Goal: Task Accomplishment & Management: Complete application form

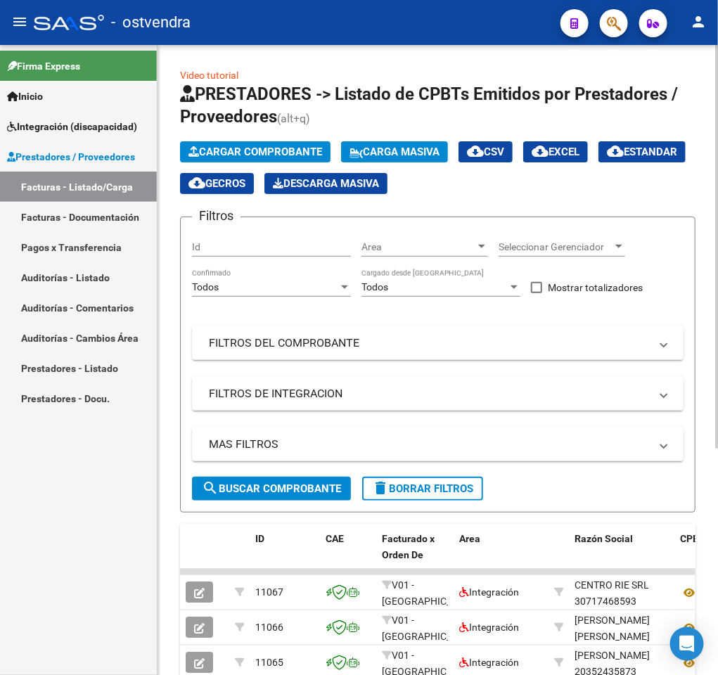
click at [165, 453] on div "Video tutorial PRESTADORES -> Listado de CPBTs Emitidos por Prestadores / Prove…" at bounding box center [437, 528] width 560 height 966
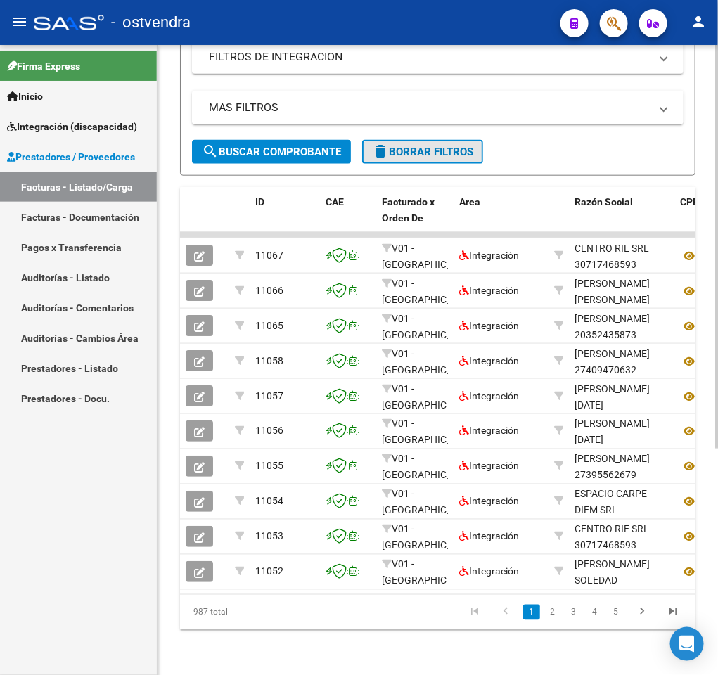
click at [473, 145] on span "delete Borrar Filtros" at bounding box center [422, 151] width 101 height 13
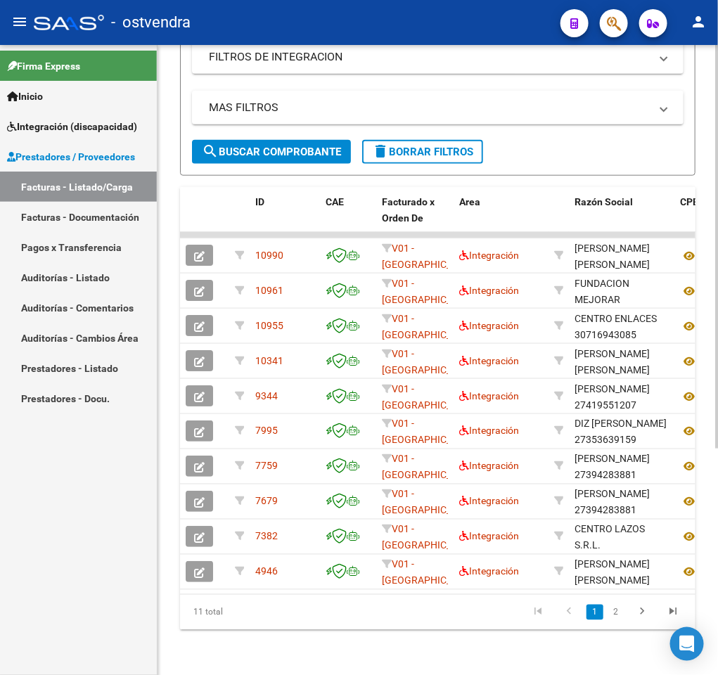
click at [715, 283] on div at bounding box center [717, 472] width 4 height 403
click at [709, 140] on div "Video tutorial PRESTADORES -> Listado de CPBTs Emitidos por Prestadores / Prove…" at bounding box center [437, 192] width 560 height 966
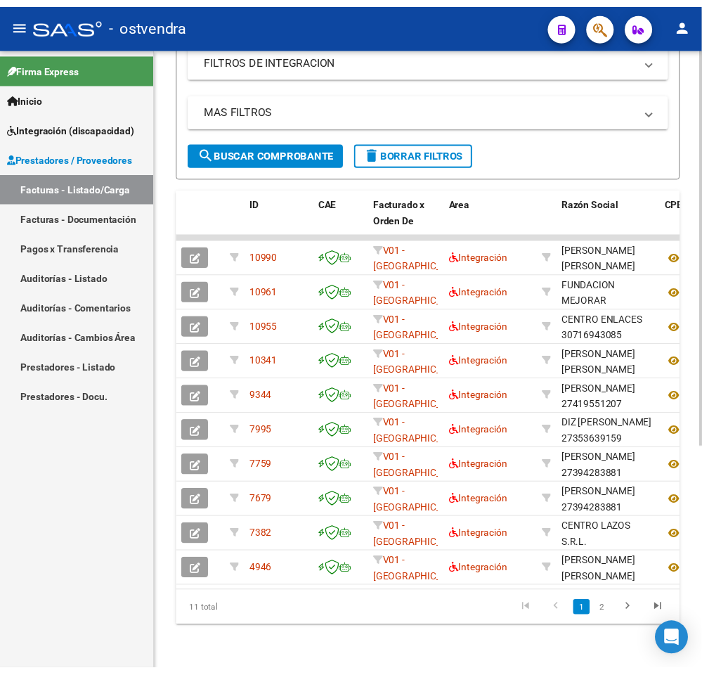
scroll to position [0, 0]
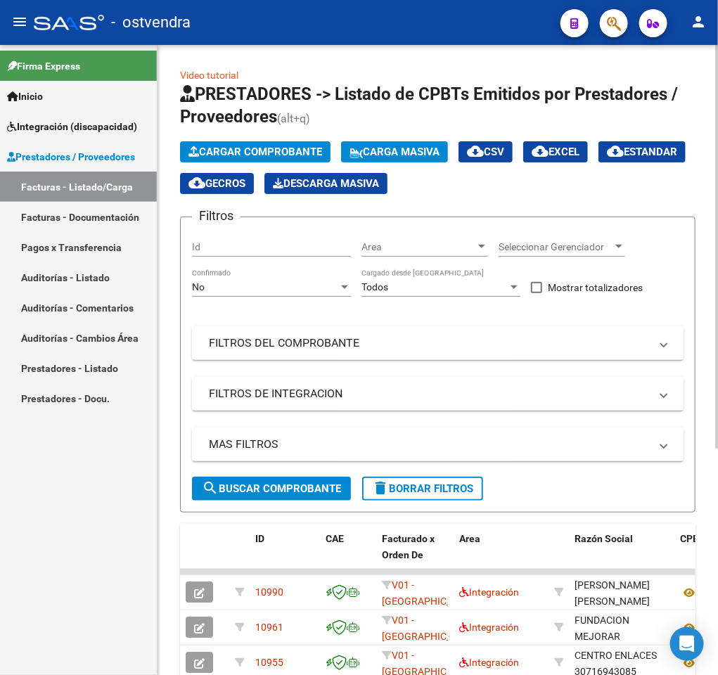
click at [715, 141] on div at bounding box center [717, 360] width 4 height 630
click at [715, 141] on div at bounding box center [717, 246] width 4 height 403
click at [254, 150] on span "Cargar Comprobante" at bounding box center [255, 151] width 134 height 13
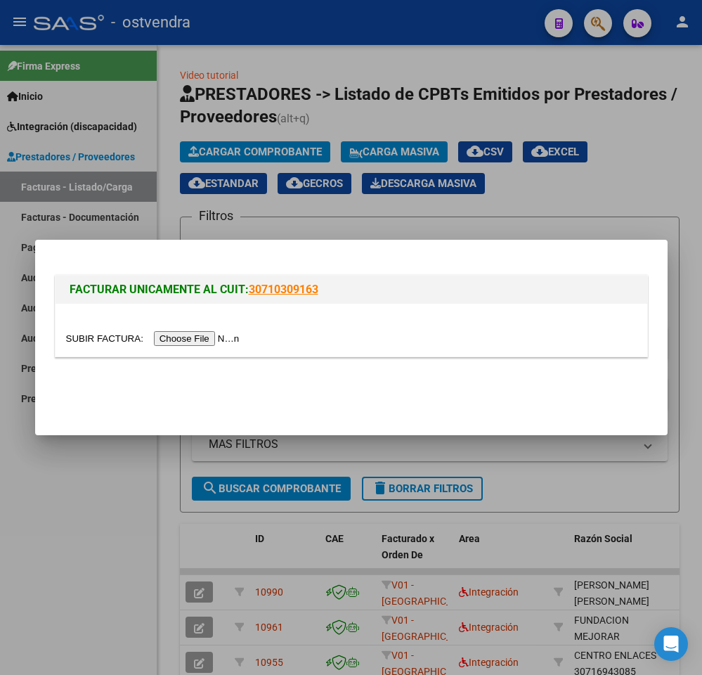
click at [176, 342] on input "file" at bounding box center [155, 338] width 178 height 15
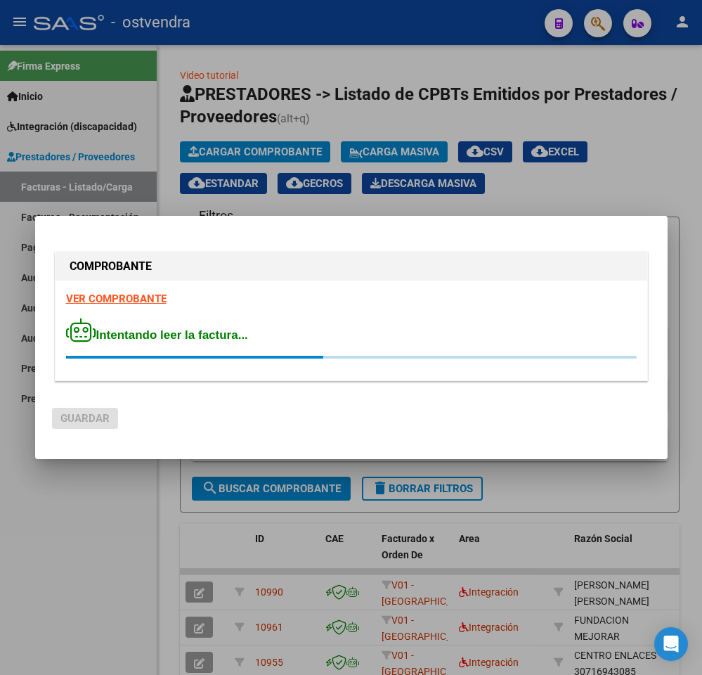
click at [146, 299] on strong "VER COMPROBANTE" at bounding box center [116, 298] width 100 height 13
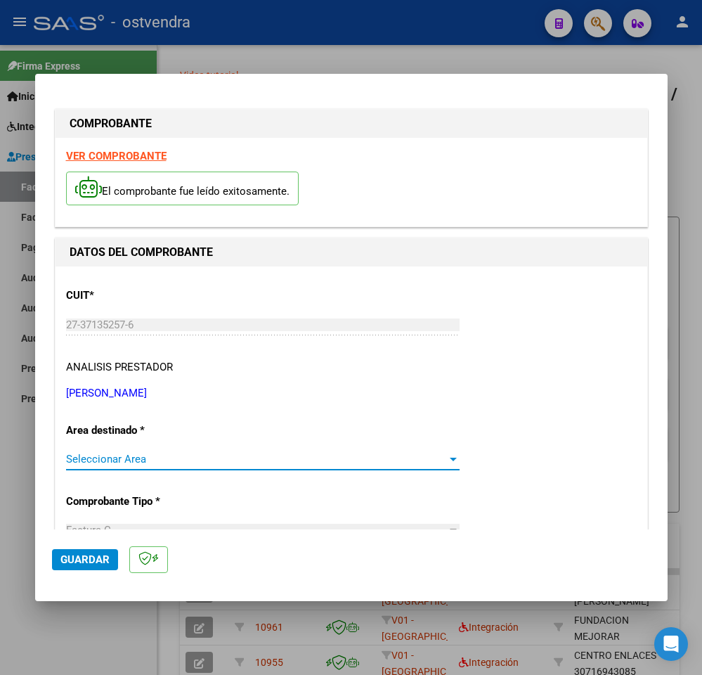
click at [416, 455] on span "Seleccionar Area" at bounding box center [256, 459] width 381 height 13
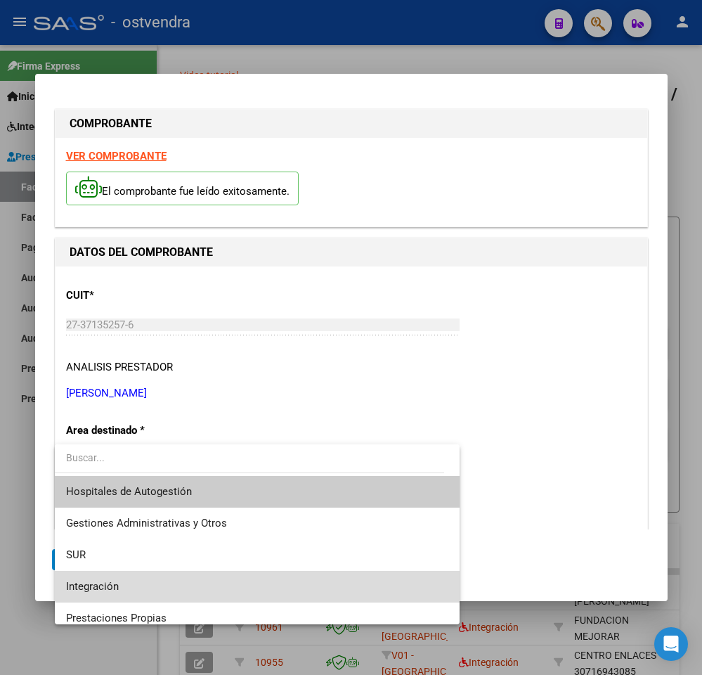
click at [287, 578] on span "Integración" at bounding box center [257, 587] width 382 height 32
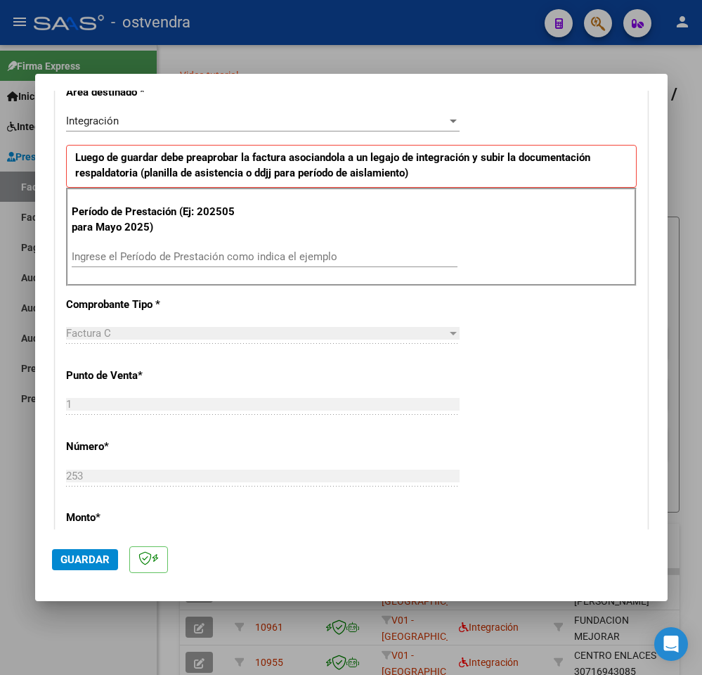
scroll to position [382, 0]
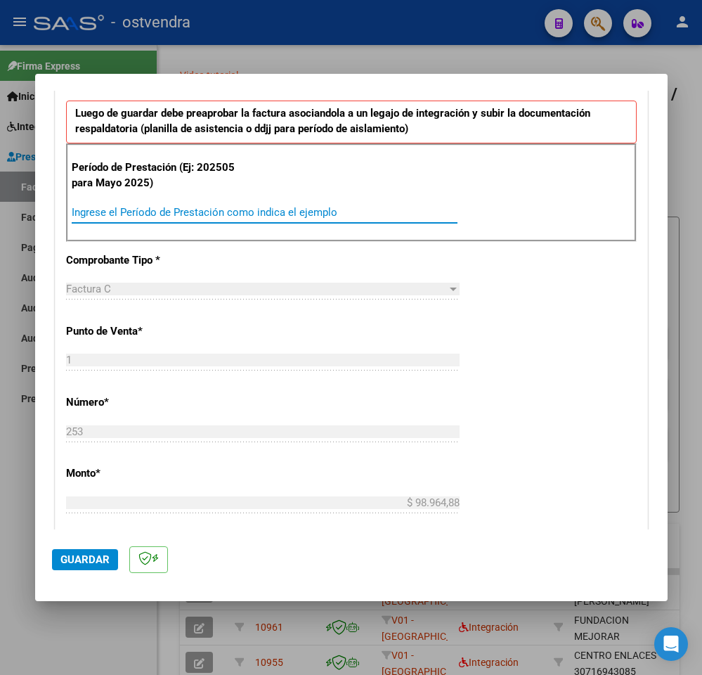
click at [399, 213] on input "Ingrese el Período de Prestación como indica el ejemplo" at bounding box center [265, 212] width 386 height 13
type input "202506"
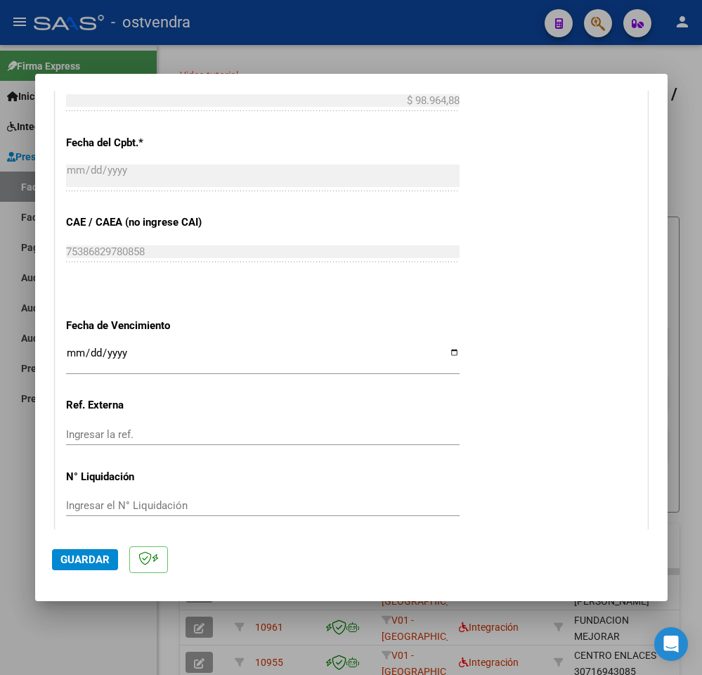
scroll to position [829, 0]
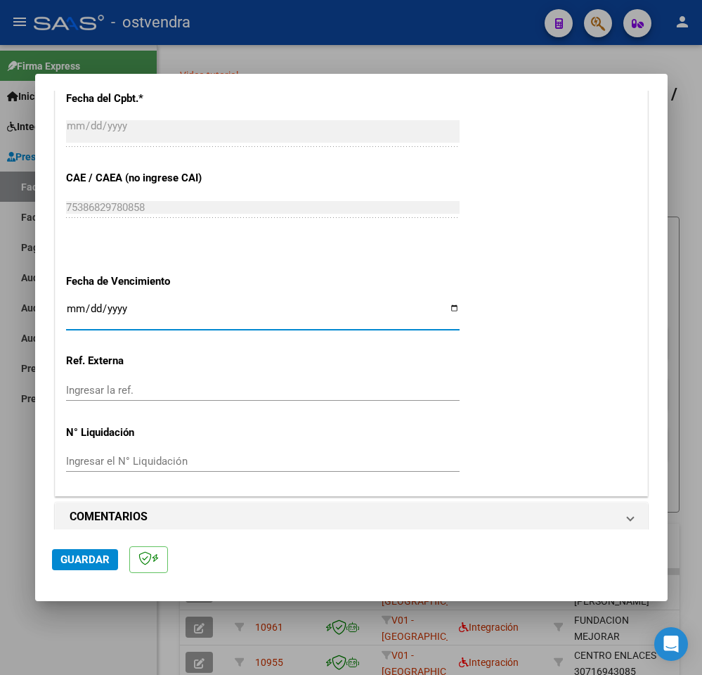
click at [74, 311] on input "Ingresar la fecha" at bounding box center [263, 314] width 394 height 22
type input "[DATE]"
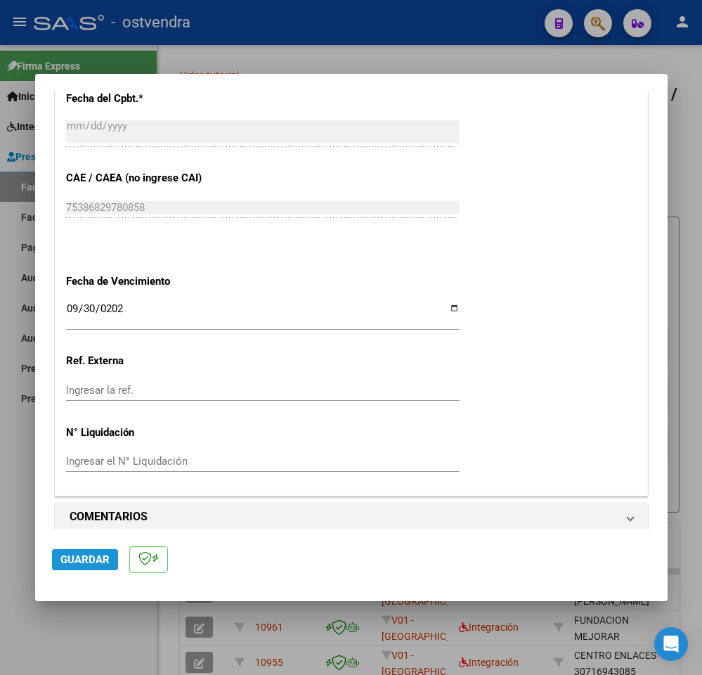
click at [74, 555] on span "Guardar" at bounding box center [84, 559] width 49 height 13
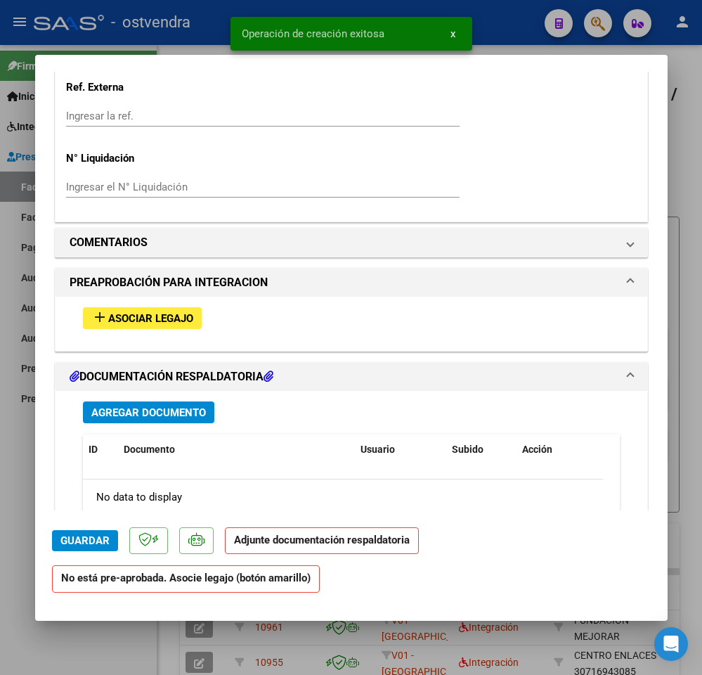
scroll to position [1069, 0]
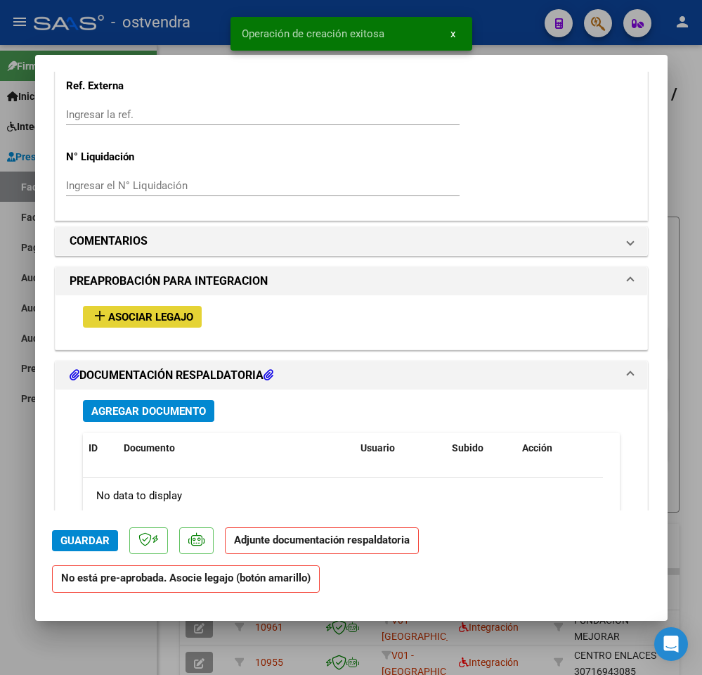
click at [160, 317] on span "Asociar Legajo" at bounding box center [150, 317] width 85 height 13
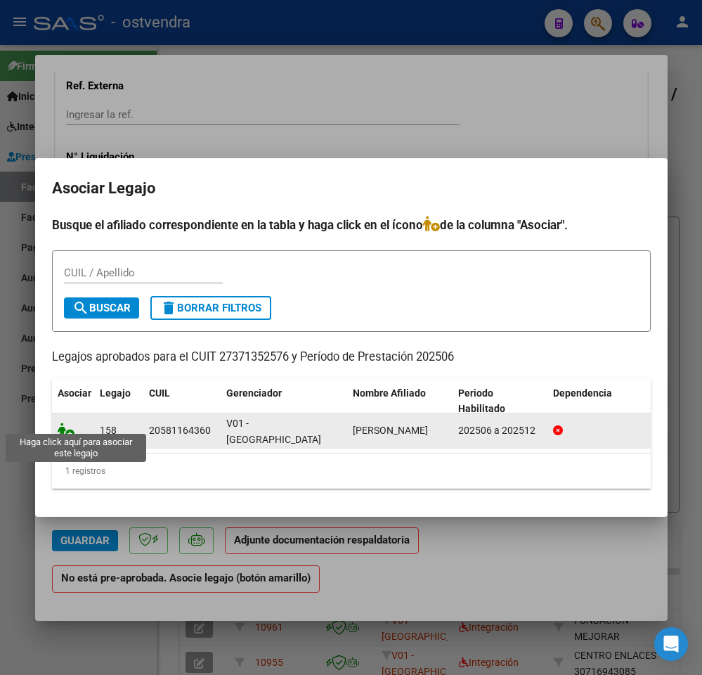
click at [60, 422] on icon at bounding box center [66, 429] width 17 height 15
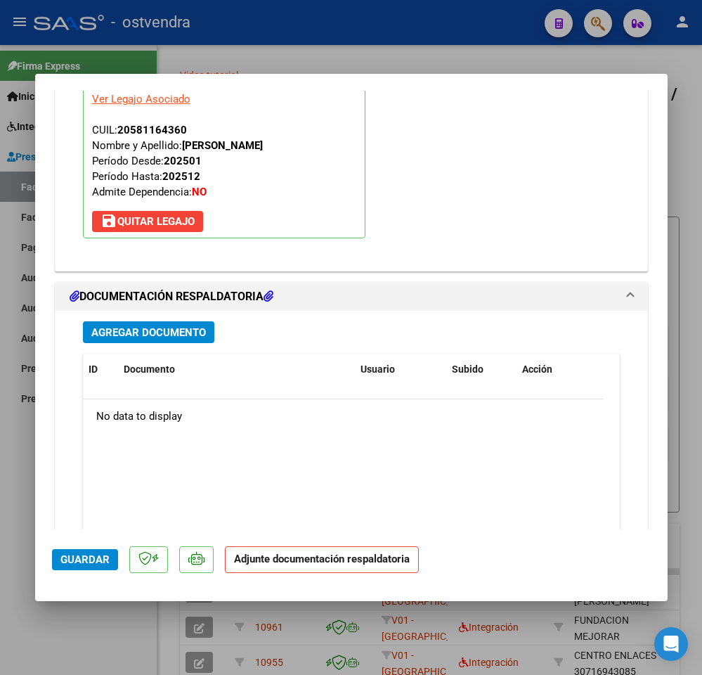
scroll to position [1455, 0]
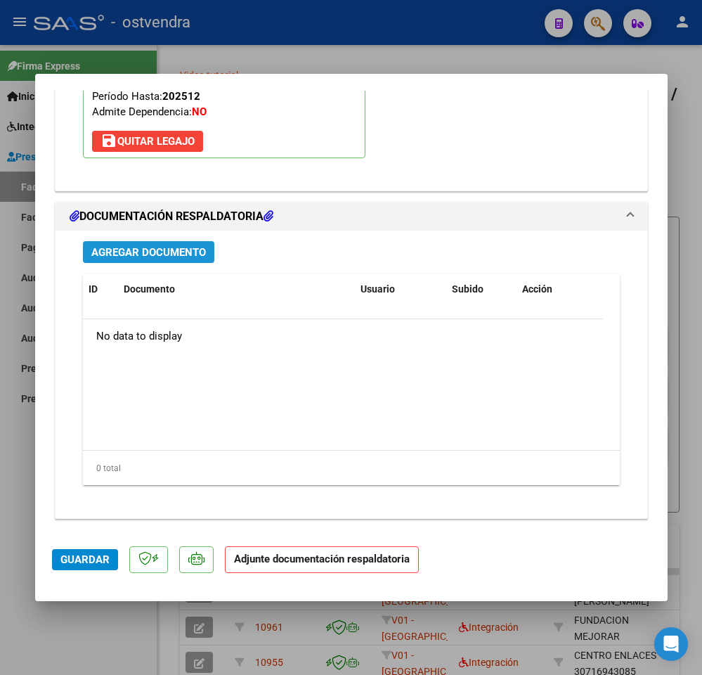
click at [182, 249] on span "Agregar Documento" at bounding box center [148, 252] width 115 height 13
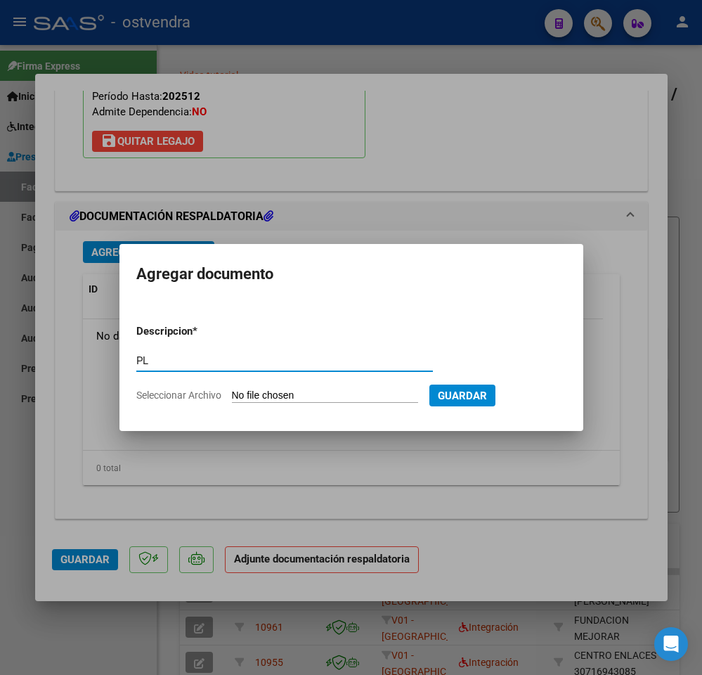
type input "PL"
click at [249, 389] on input "Seleccionar Archivo" at bounding box center [325, 395] width 186 height 13
type input "C:\fakepath\PL - [PERSON_NAME].pdf"
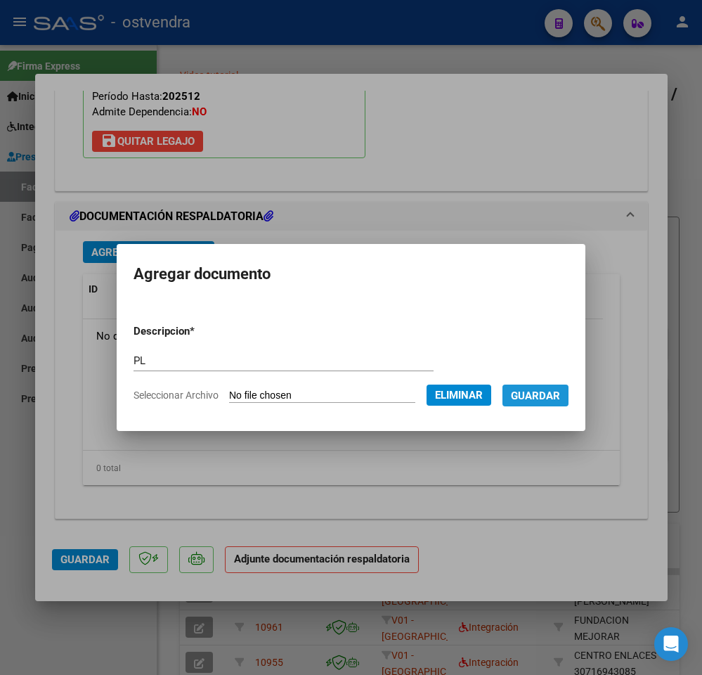
click at [551, 401] on span "Guardar" at bounding box center [535, 395] width 49 height 13
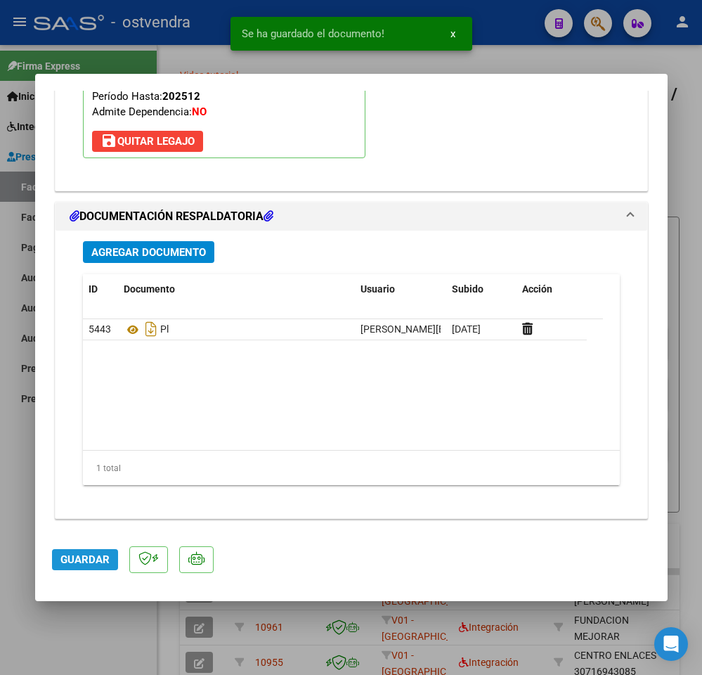
click at [103, 555] on span "Guardar" at bounding box center [84, 559] width 49 height 13
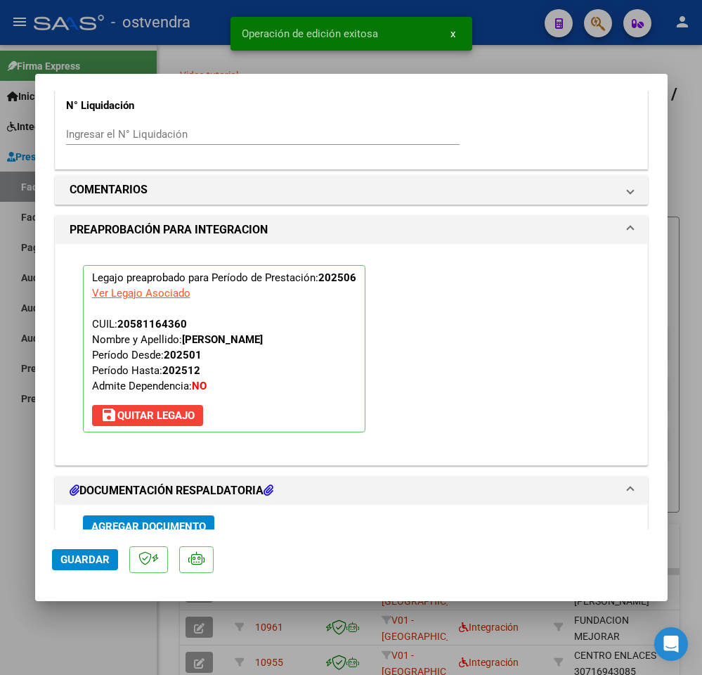
scroll to position [1167, 0]
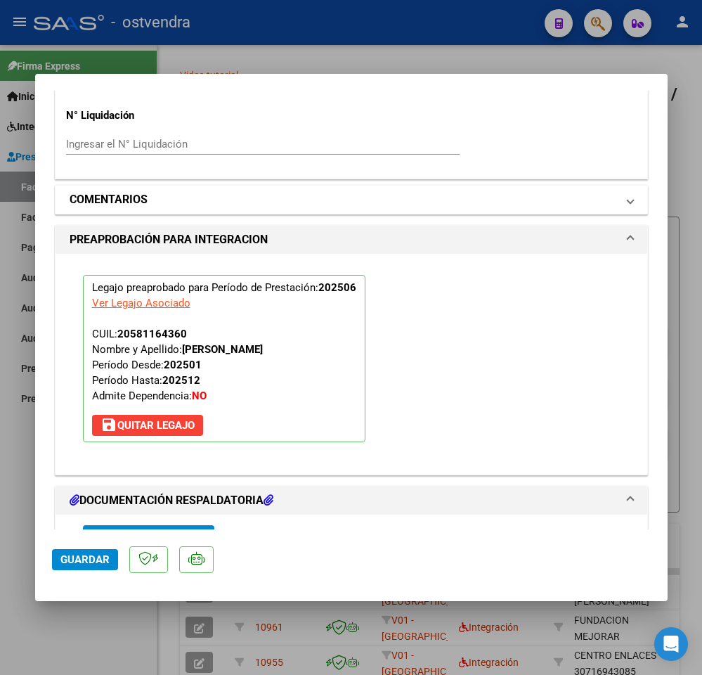
click at [546, 205] on mat-panel-title "COMENTARIOS" at bounding box center [343, 199] width 547 height 17
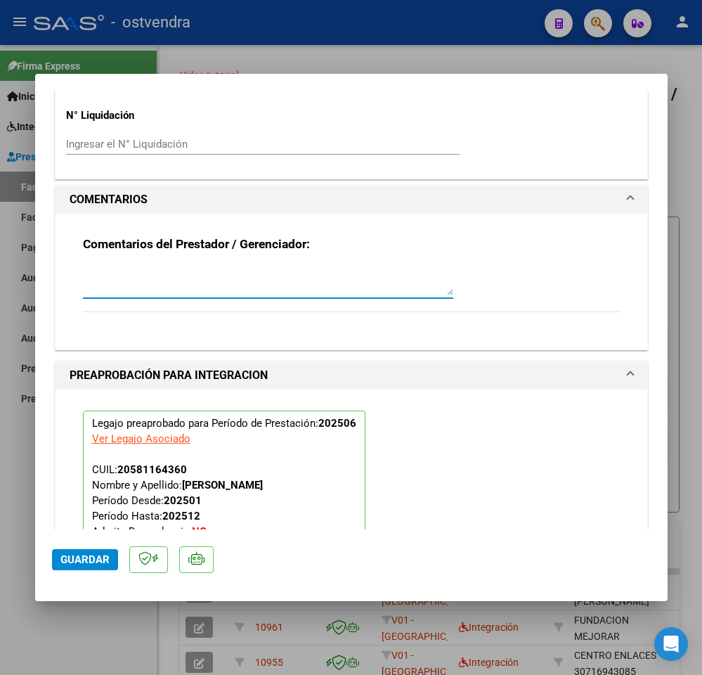
click at [359, 289] on textarea at bounding box center [268, 281] width 370 height 28
type textarea "Comienzo de tratamiento en JUNIO."
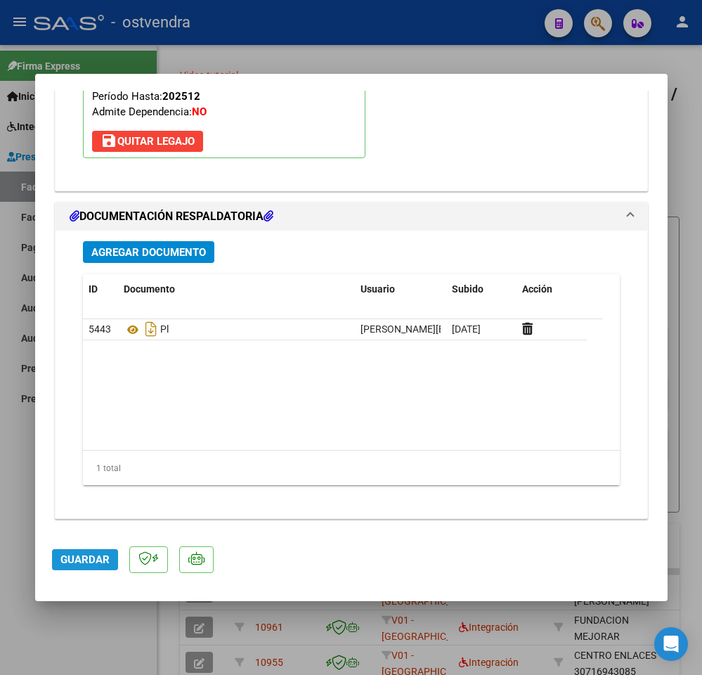
click at [93, 553] on span "Guardar" at bounding box center [84, 559] width 49 height 13
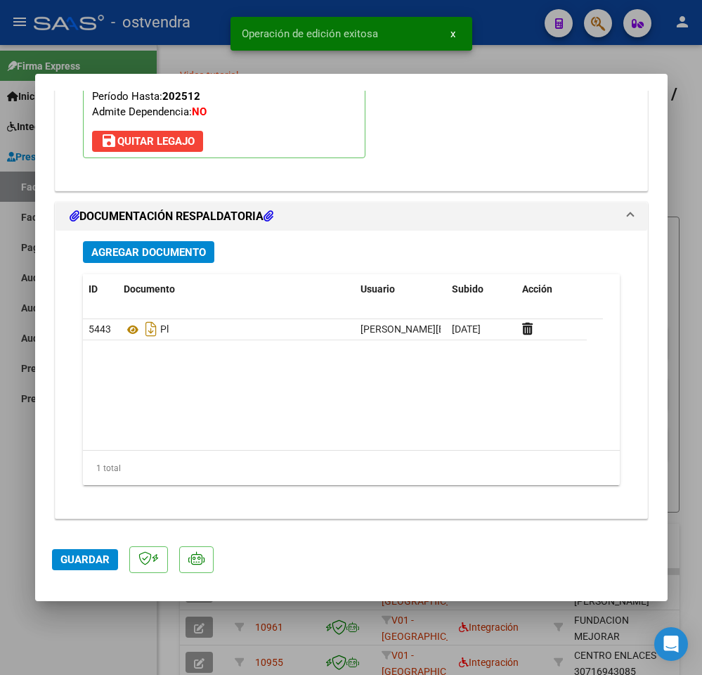
click at [74, 620] on div at bounding box center [351, 337] width 702 height 675
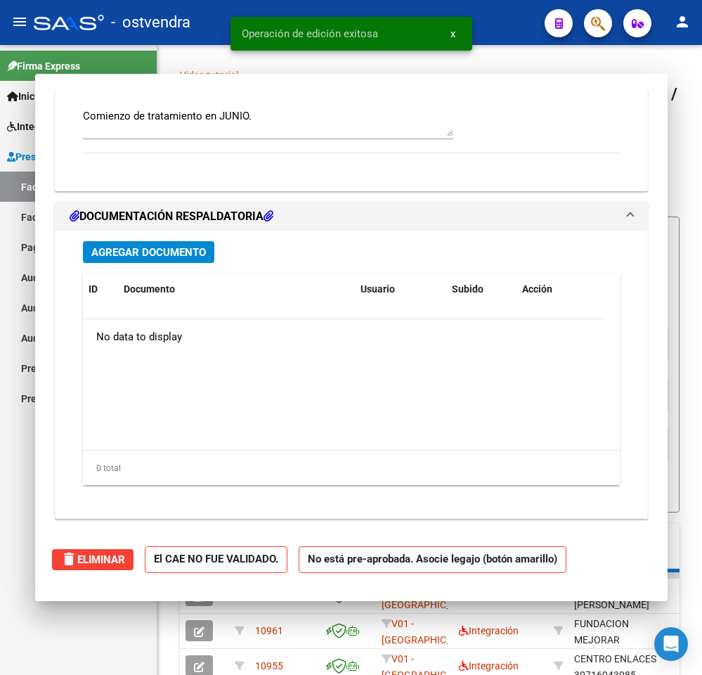
type input "$ 0,00"
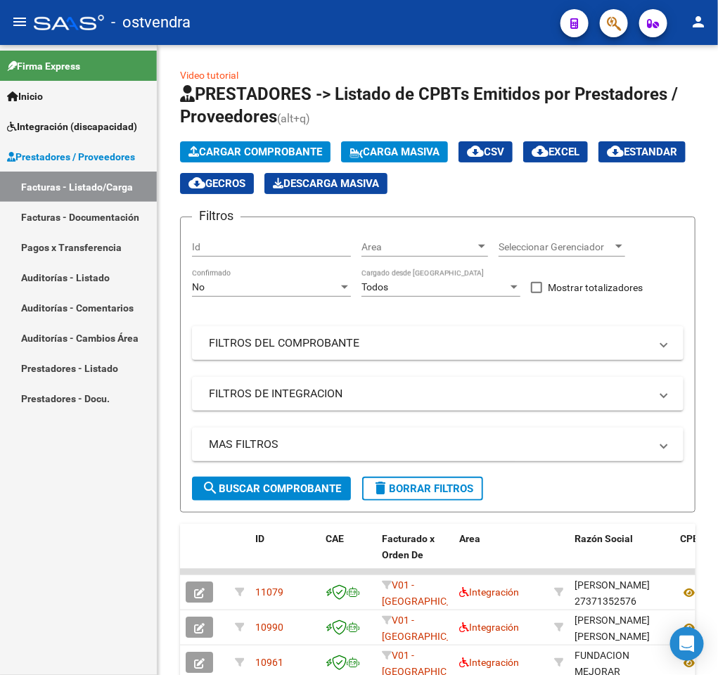
click at [79, 534] on div "Firma Express Inicio Instructivos Contacto OS Integración (discapacidad) Certif…" at bounding box center [78, 360] width 157 height 630
click at [281, 145] on span "Cargar Comprobante" at bounding box center [255, 151] width 134 height 13
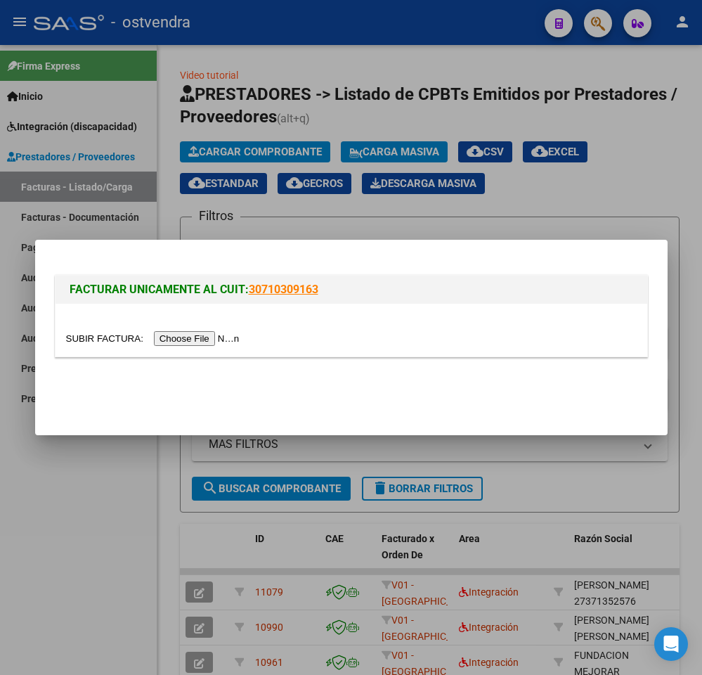
click at [207, 330] on div at bounding box center [351, 338] width 571 height 16
click at [207, 333] on input "file" at bounding box center [155, 338] width 178 height 15
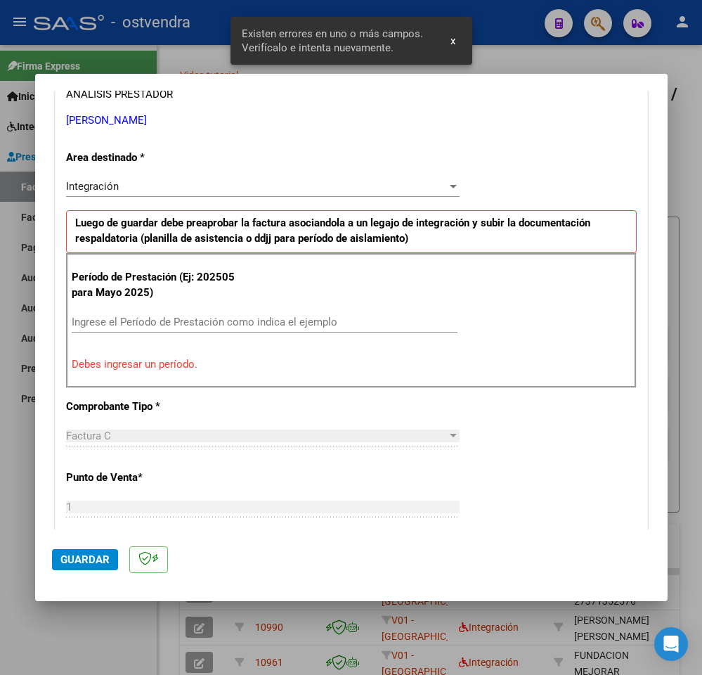
scroll to position [0, 0]
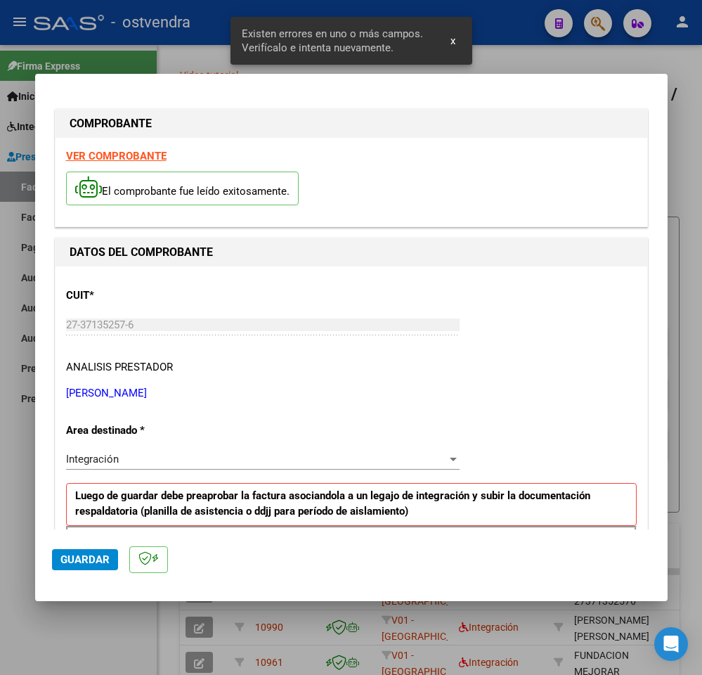
click at [156, 157] on strong "VER COMPROBANTE" at bounding box center [116, 156] width 100 height 13
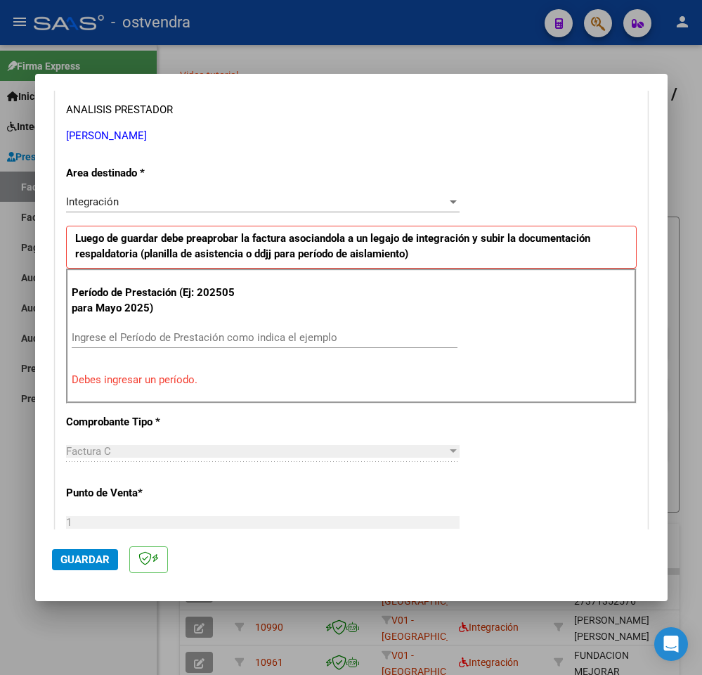
scroll to position [310, 0]
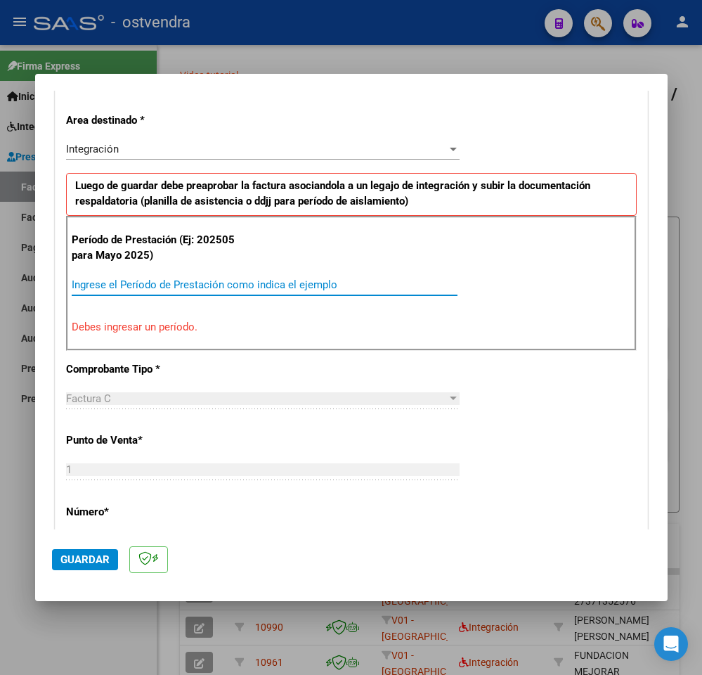
click at [365, 285] on input "Ingrese el Período de Prestación como indica el ejemplo" at bounding box center [265, 284] width 386 height 13
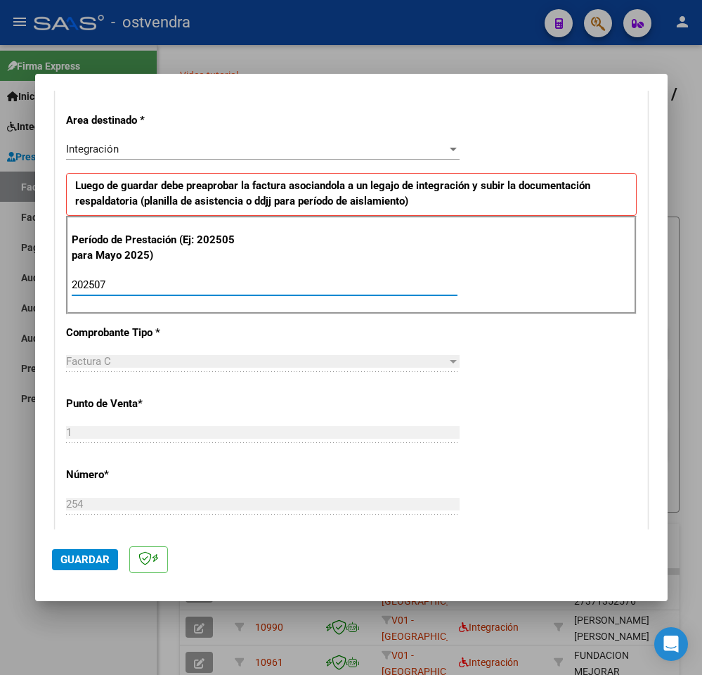
type input "202507"
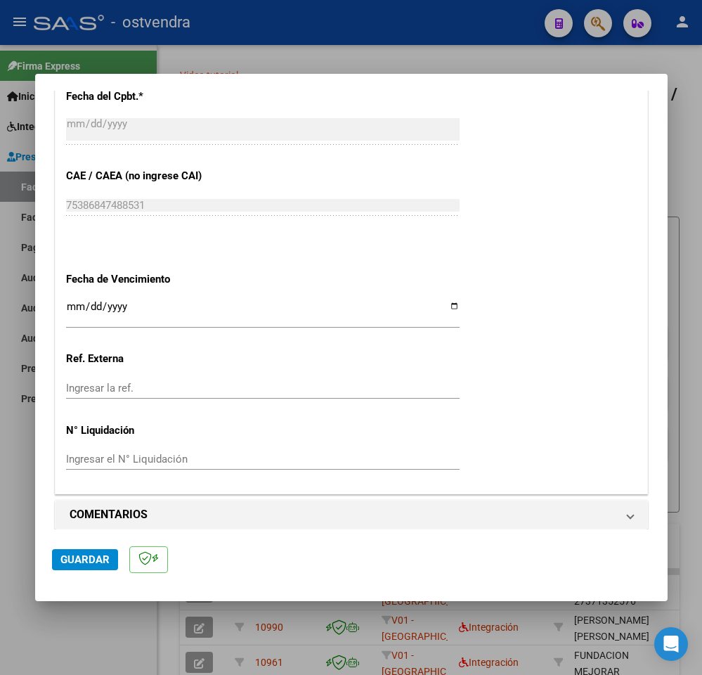
scroll to position [833, 0]
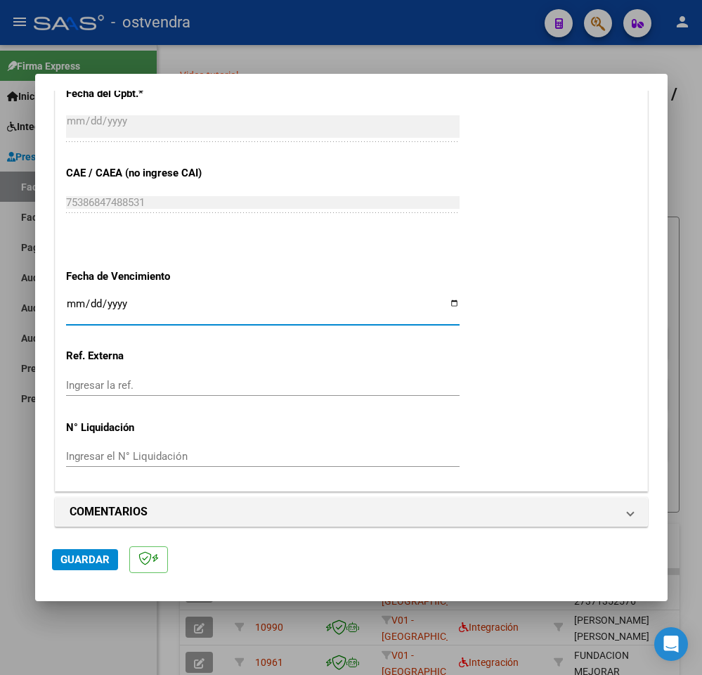
click at [74, 304] on input "Ingresar la fecha" at bounding box center [263, 309] width 394 height 22
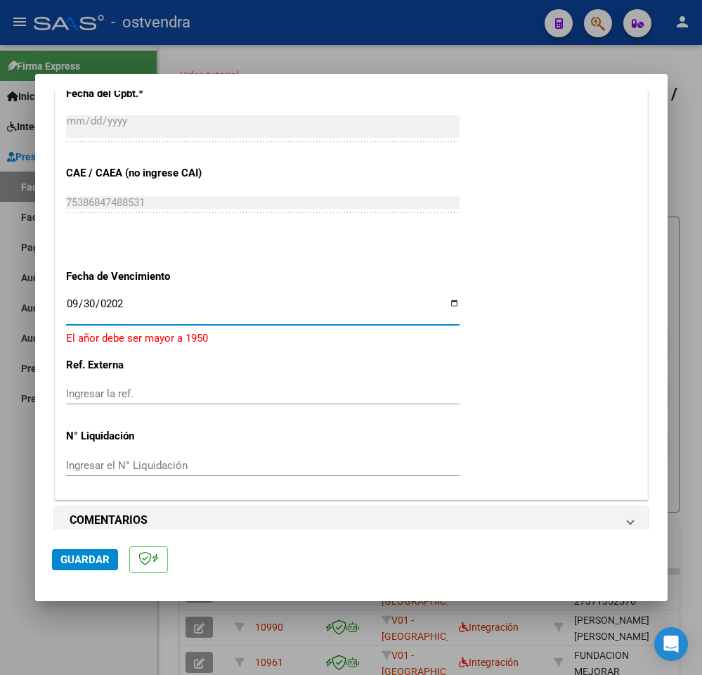
type input "[DATE]"
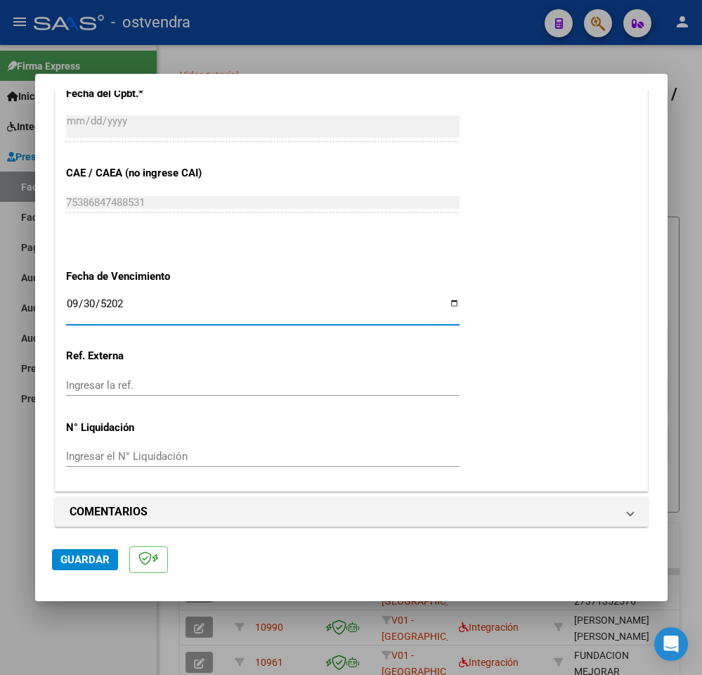
type input "[DATE]"
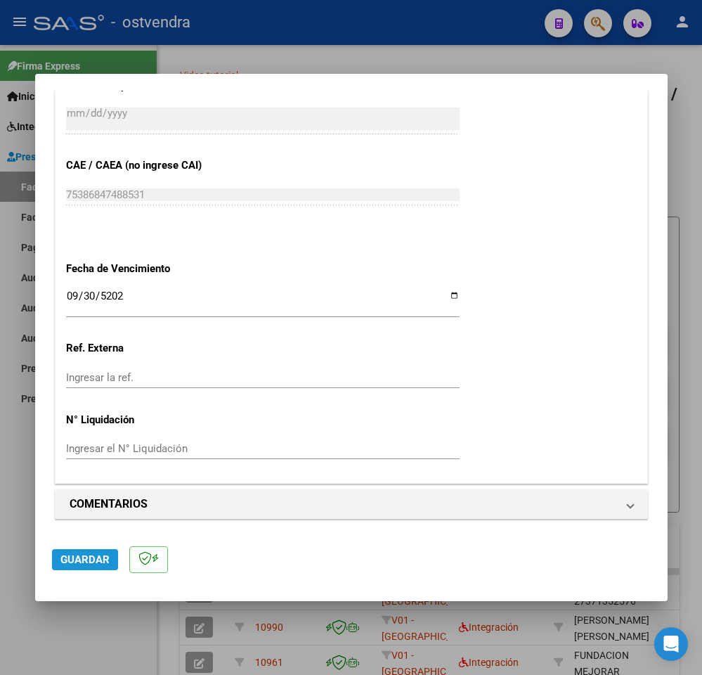
click at [103, 557] on span "Guardar" at bounding box center [84, 559] width 49 height 13
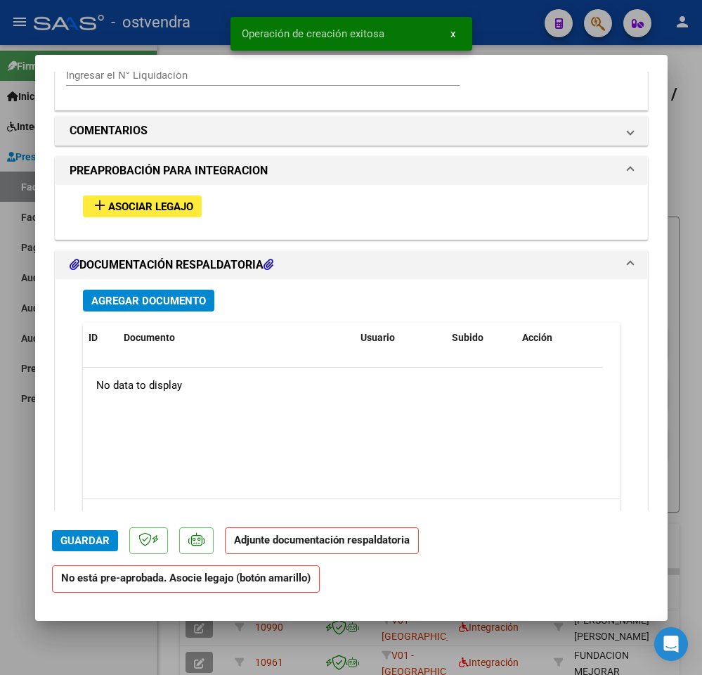
scroll to position [1185, 0]
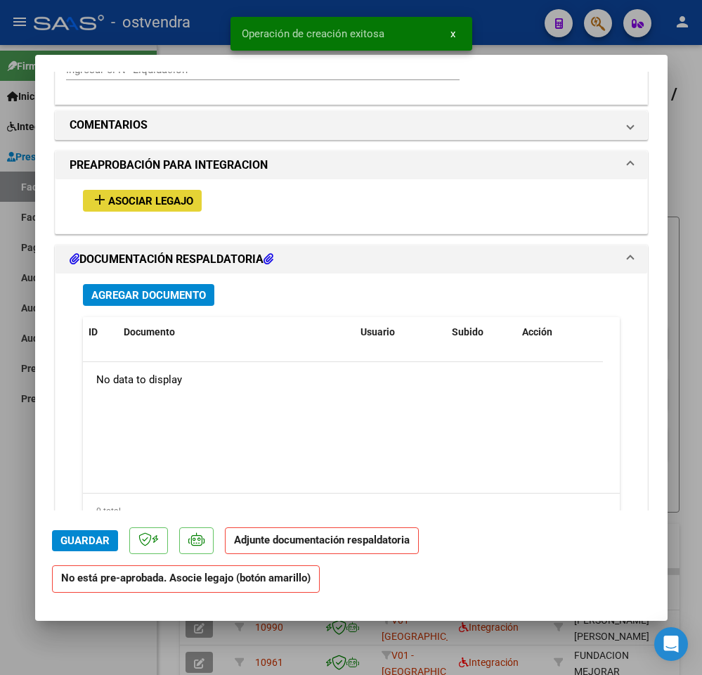
click at [173, 207] on span "Asociar Legajo" at bounding box center [150, 201] width 85 height 13
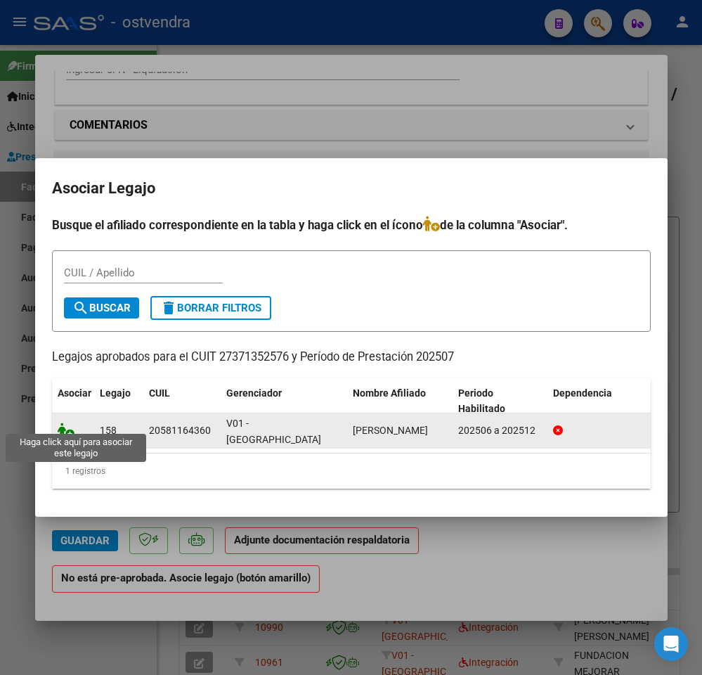
click at [66, 428] on icon at bounding box center [66, 429] width 17 height 15
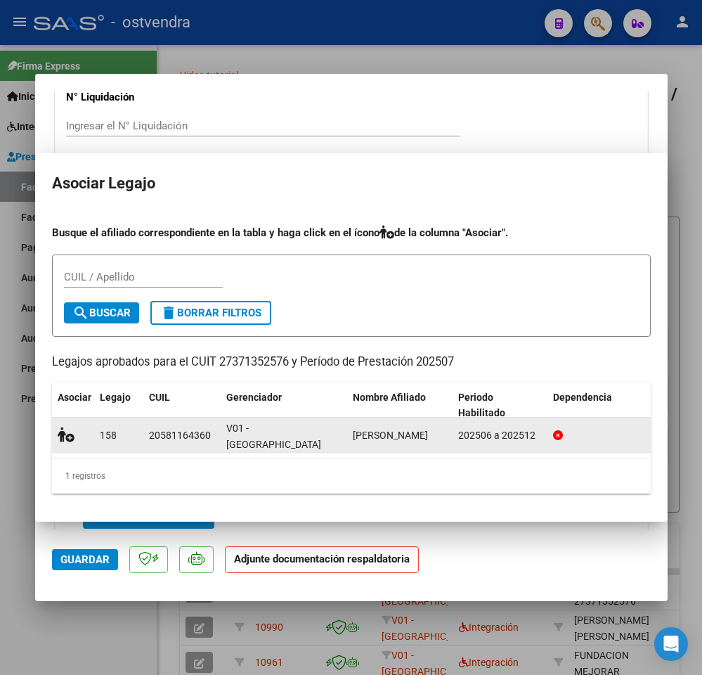
scroll to position [1221, 0]
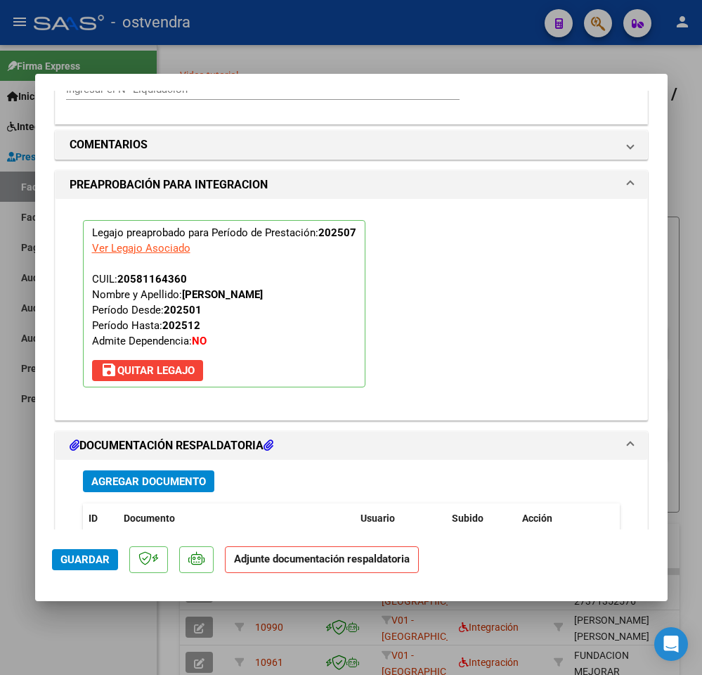
click at [157, 486] on span "Agregar Documento" at bounding box center [148, 481] width 115 height 13
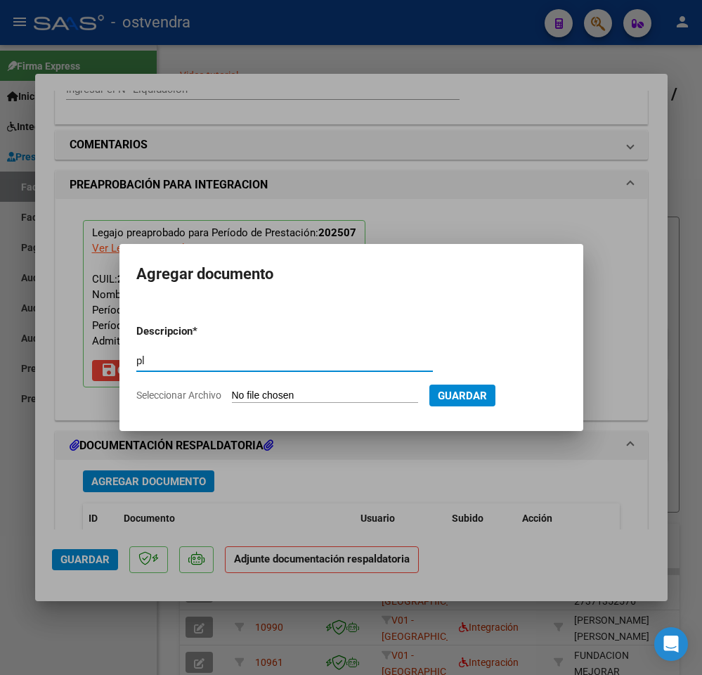
type input "p"
type input "PL"
click at [272, 399] on input "Seleccionar Archivo" at bounding box center [325, 395] width 186 height 13
type input "C:\fakepath\PL - [PERSON_NAME].pdf"
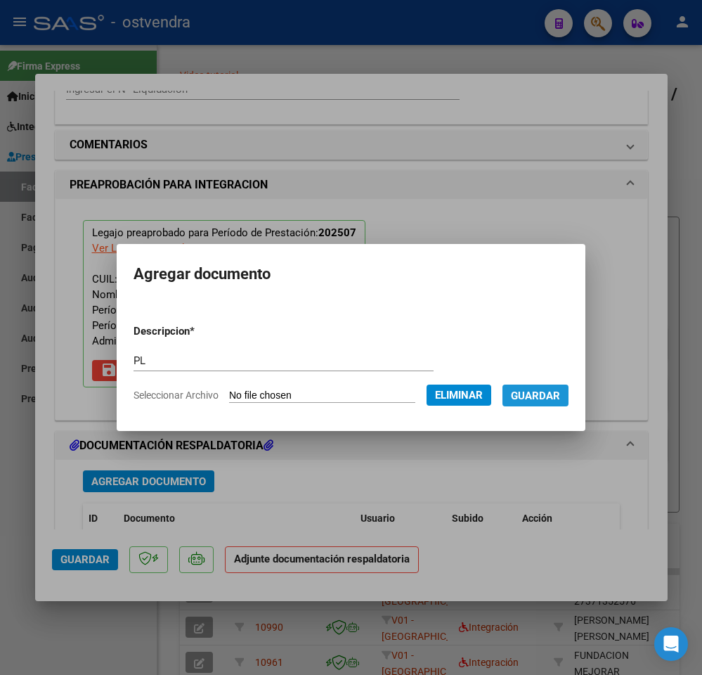
click at [538, 401] on button "Guardar" at bounding box center [535, 395] width 66 height 22
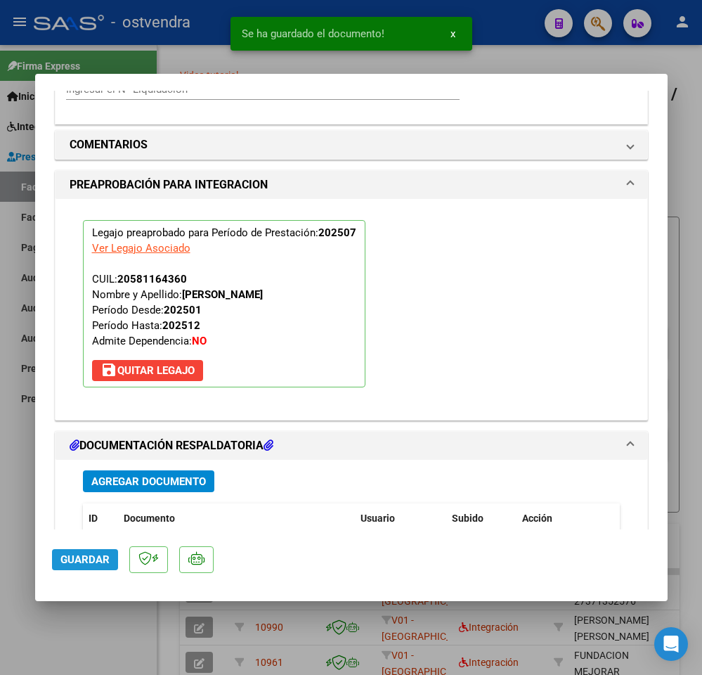
click at [93, 554] on span "Guardar" at bounding box center [84, 559] width 49 height 13
click at [45, 625] on div at bounding box center [351, 337] width 702 height 675
type input "$ 0,00"
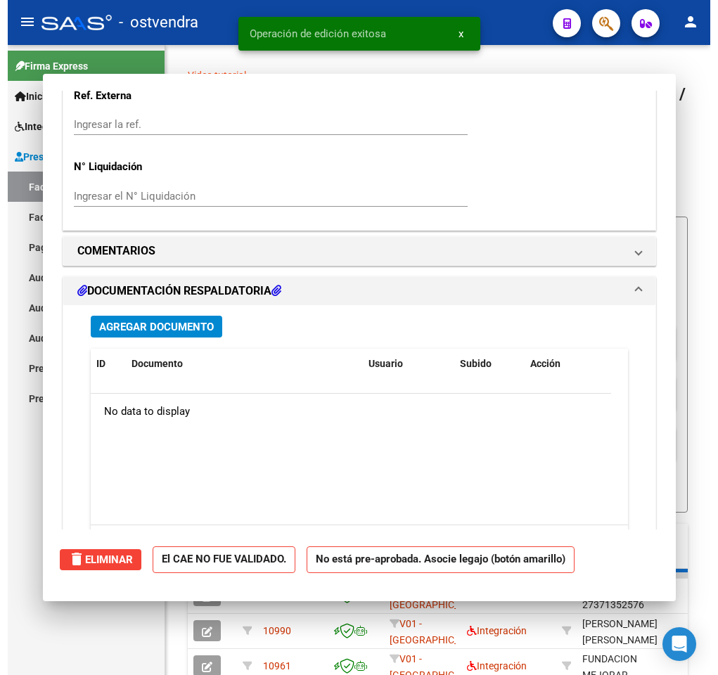
scroll to position [0, 0]
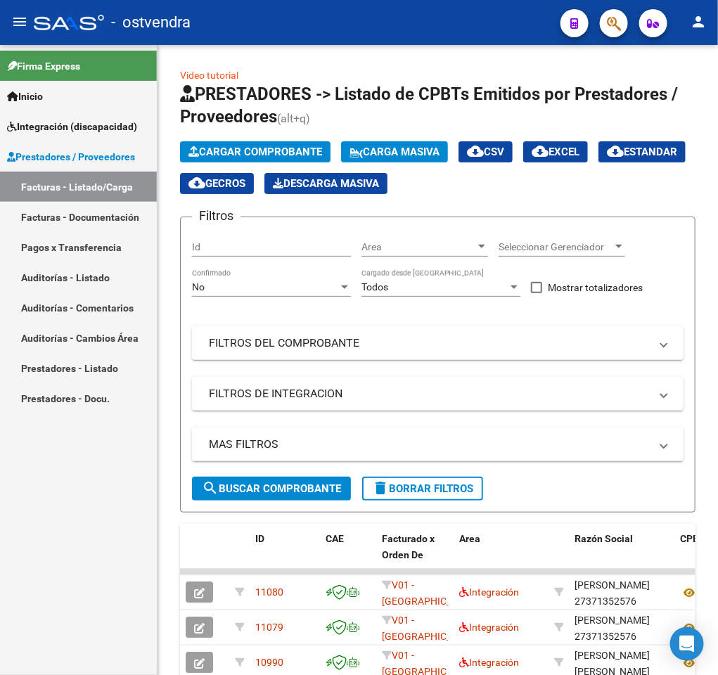
click at [139, 540] on div "Firma Express Inicio Instructivos Contacto OS Integración (discapacidad) Certif…" at bounding box center [78, 360] width 157 height 630
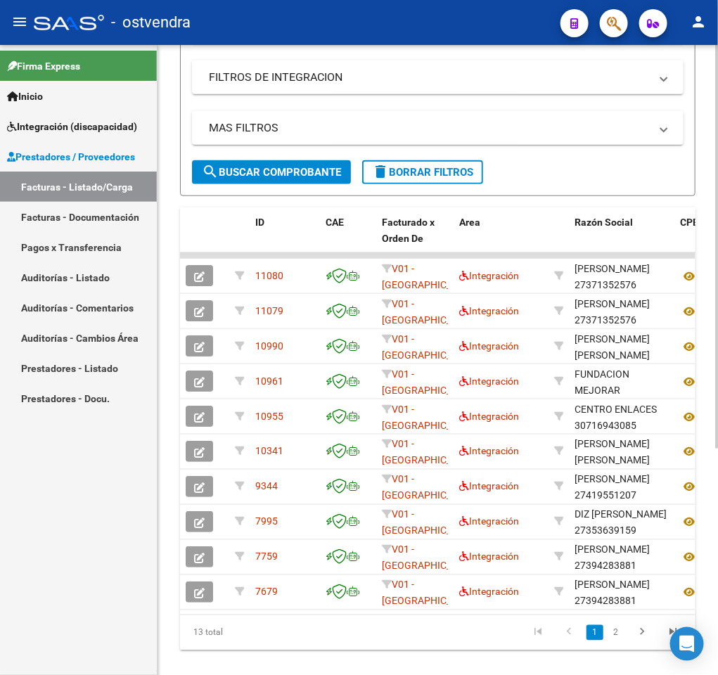
click at [715, 570] on div at bounding box center [717, 459] width 4 height 403
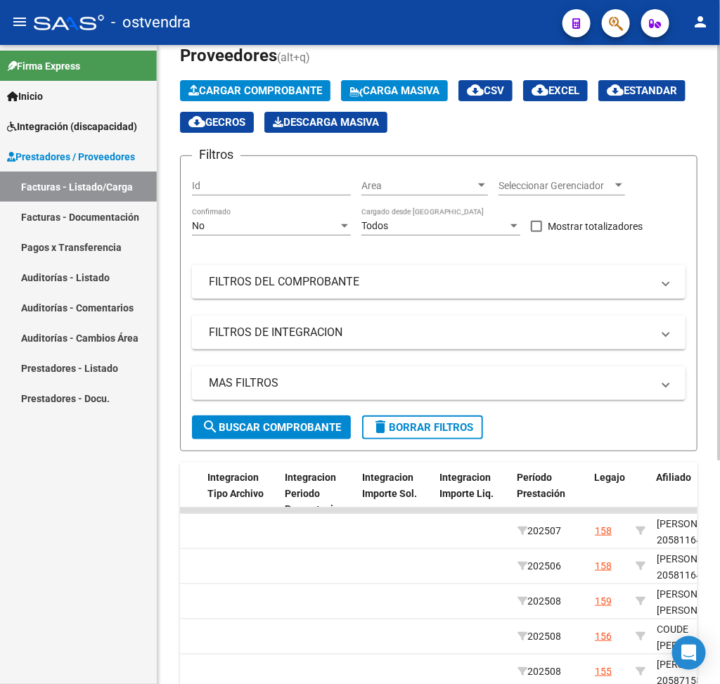
scroll to position [59, 0]
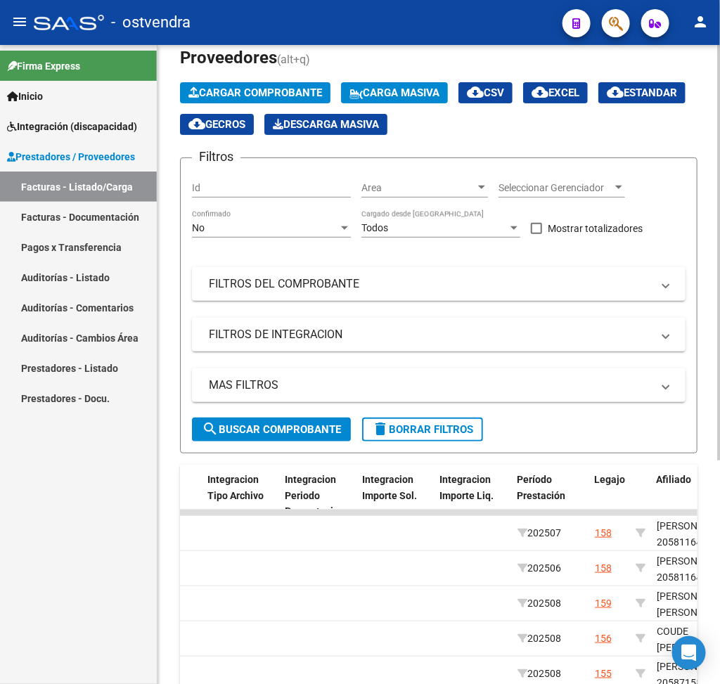
click at [711, 86] on div "Video tutorial PRESTADORES -> Listado de CPBTs Emitidos por Prestadores / Prove…" at bounding box center [440, 469] width 566 height 966
click at [559, 277] on mat-panel-title "FILTROS DEL COMPROBANTE" at bounding box center [430, 283] width 443 height 15
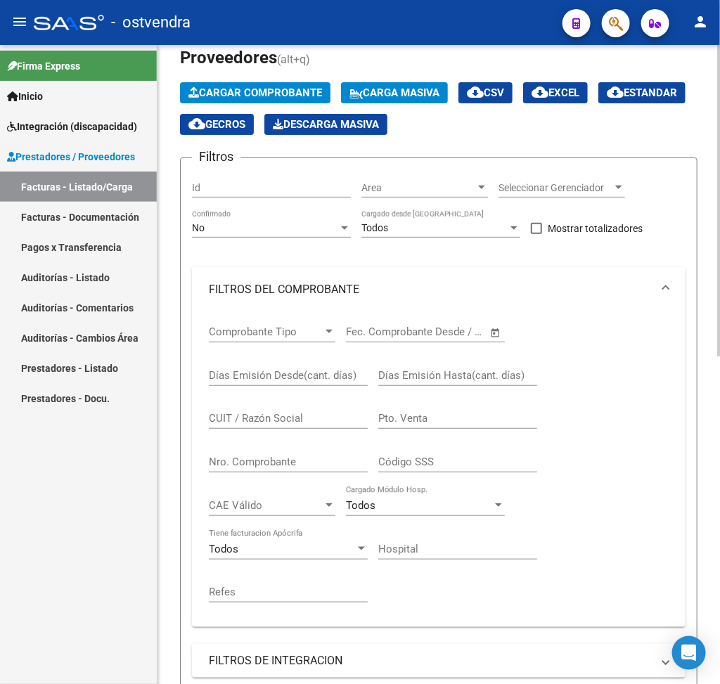
drag, startPoint x: 713, startPoint y: 373, endPoint x: 713, endPoint y: 384, distance: 10.5
click at [713, 384] on div "Video tutorial PRESTADORES -> Listado de CPBTs Emitidos por Prestadores / Prove…" at bounding box center [438, 632] width 562 height 1292
click at [339, 228] on div at bounding box center [344, 227] width 13 height 11
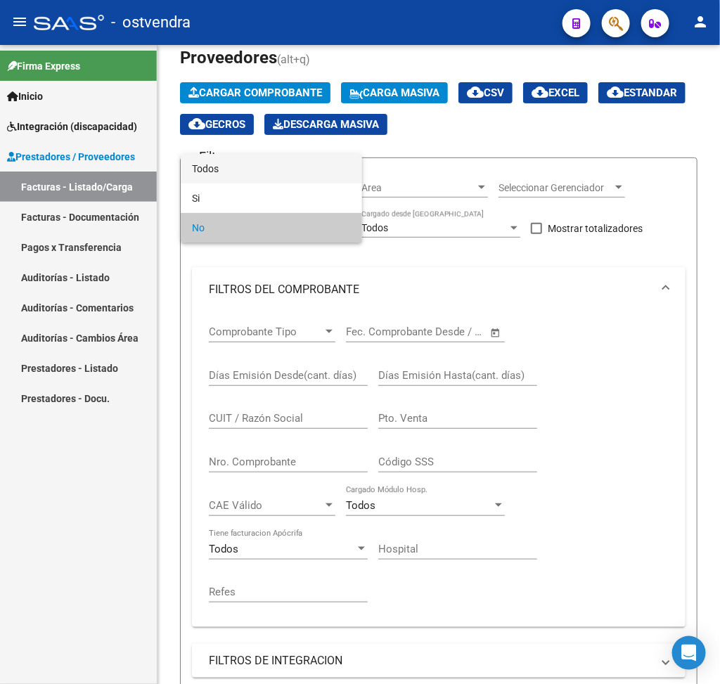
click at [304, 169] on span "Todos" at bounding box center [271, 169] width 159 height 30
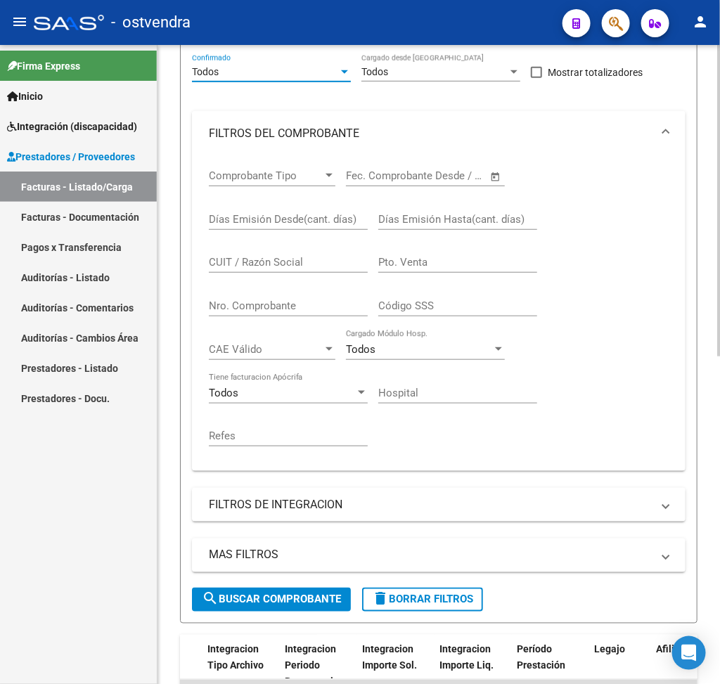
click at [717, 395] on html "menu - ostvendra person Firma Express Inicio Instructivos Contacto OS Integraci…" at bounding box center [360, 342] width 720 height 684
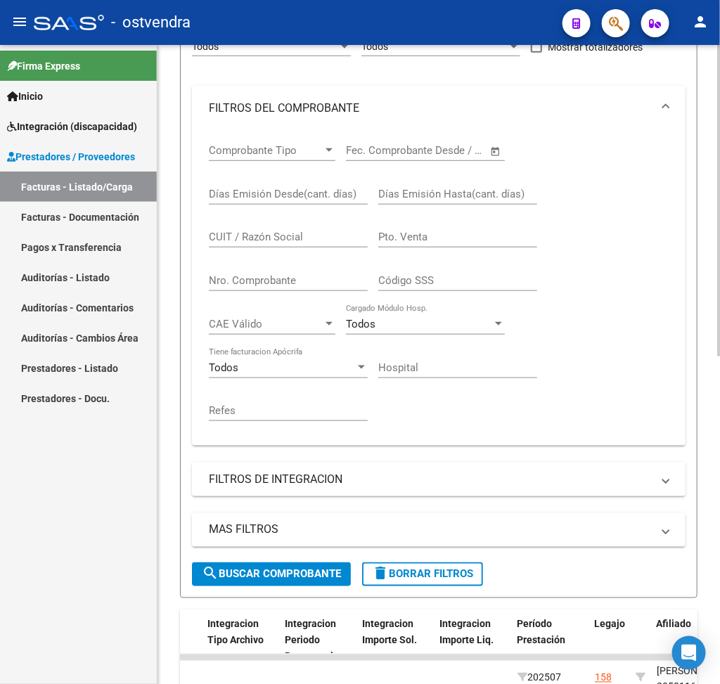
click at [607, 469] on mat-expansion-panel-header "FILTROS DE INTEGRACION" at bounding box center [438, 479] width 493 height 34
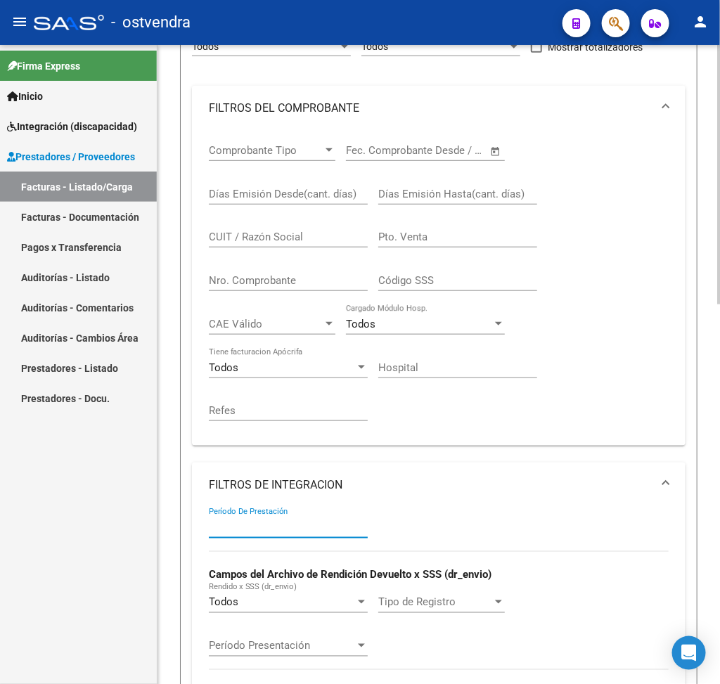
click at [323, 524] on input "Período De Prestación" at bounding box center [288, 527] width 159 height 13
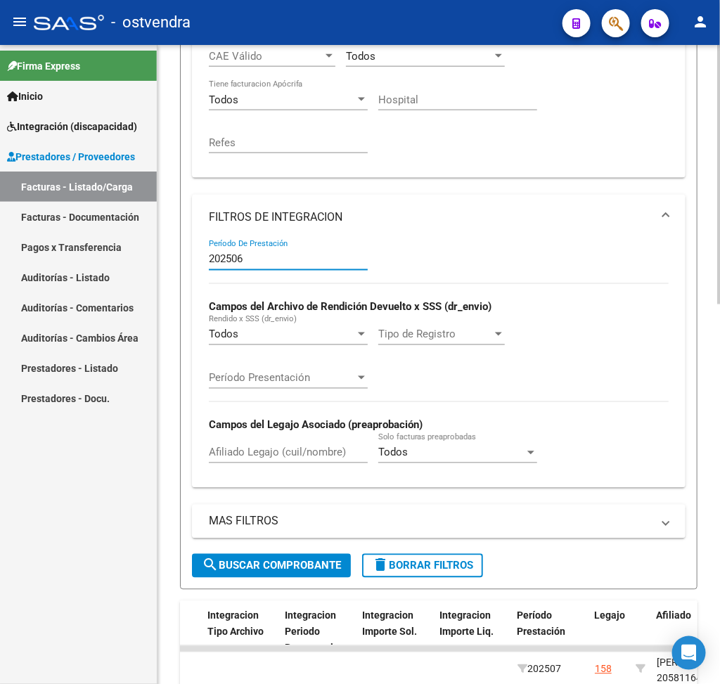
click at [705, 514] on div "Video tutorial PRESTADORES -> Listado de CPBTs Emitidos por Prestadores / Prove…" at bounding box center [440, 313] width 566 height 1552
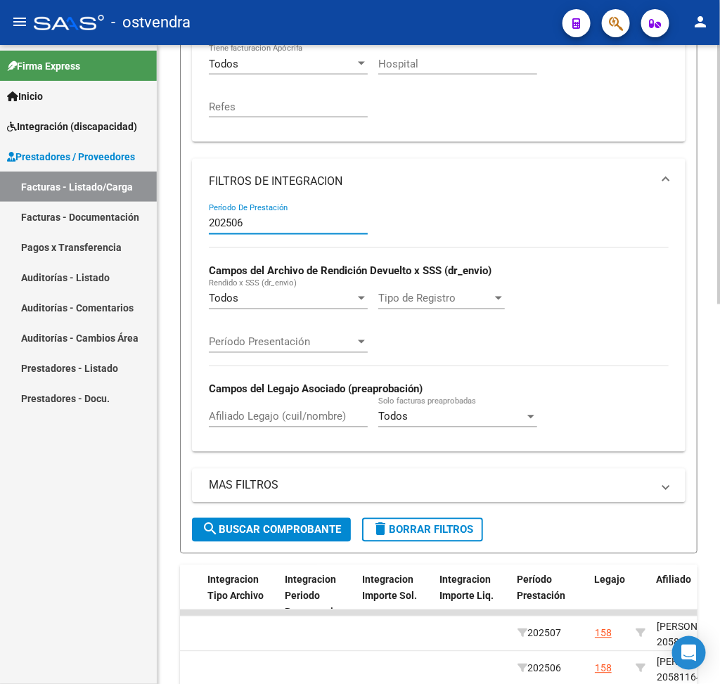
type input "202506"
click at [329, 529] on span "search Buscar Comprobante" at bounding box center [271, 530] width 139 height 13
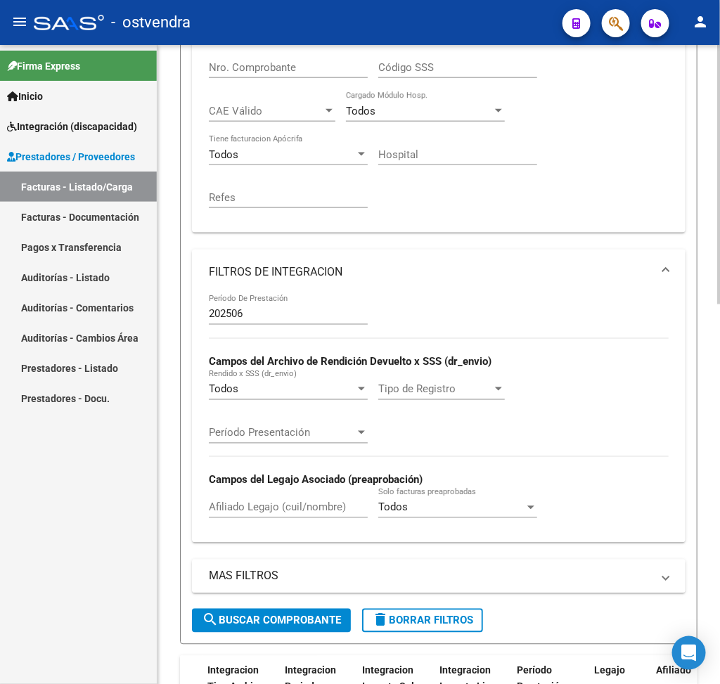
scroll to position [450, 0]
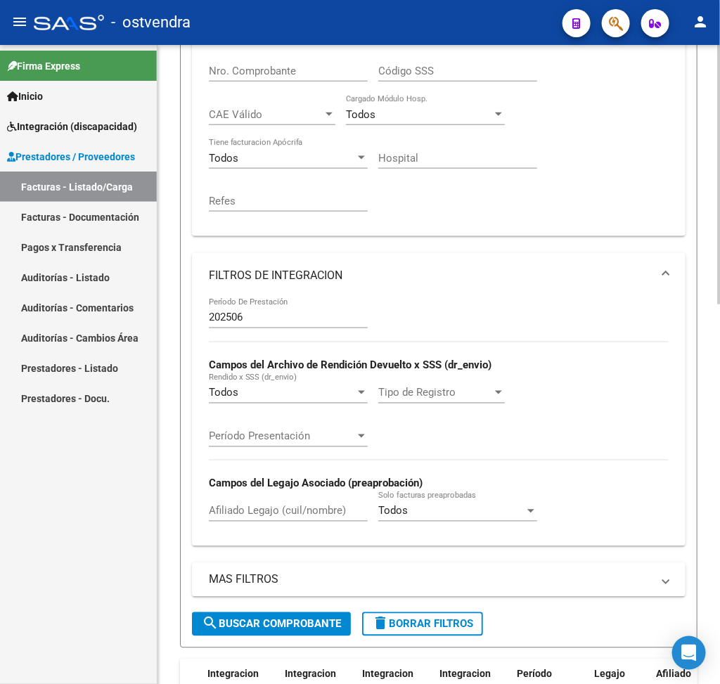
click at [715, 411] on div "Video tutorial PRESTADORES -> Listado de CPBTs Emitidos por Prestadores / Prove…" at bounding box center [440, 371] width 566 height 1552
click at [327, 72] on input "Nro. Comprobante" at bounding box center [288, 71] width 159 height 13
paste input "27345360641"
click at [266, 620] on button "search Buscar Comprobante" at bounding box center [271, 624] width 159 height 24
drag, startPoint x: 711, startPoint y: 428, endPoint x: 717, endPoint y: 481, distance: 53.1
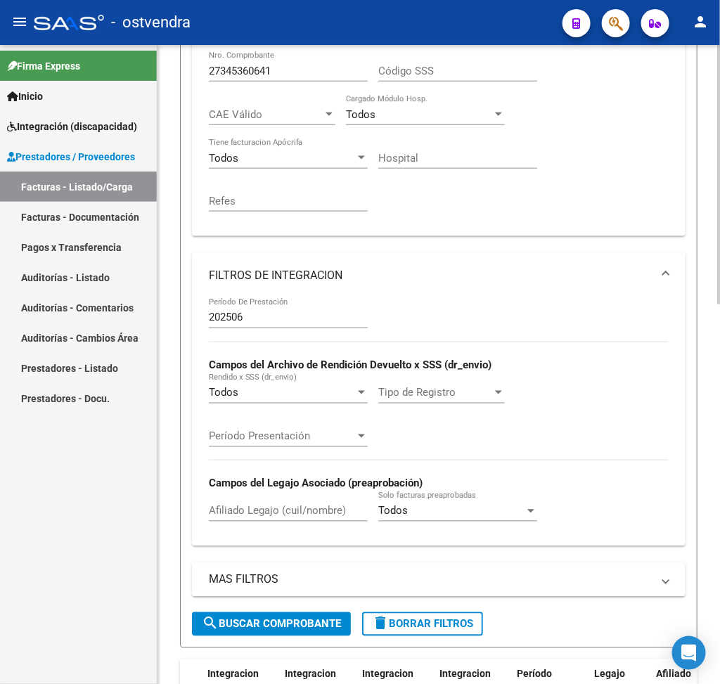
click at [717, 481] on div "Video tutorial PRESTADORES -> Listado de CPBTs Emitidos por Prestadores / Prove…" at bounding box center [440, 371] width 566 height 1552
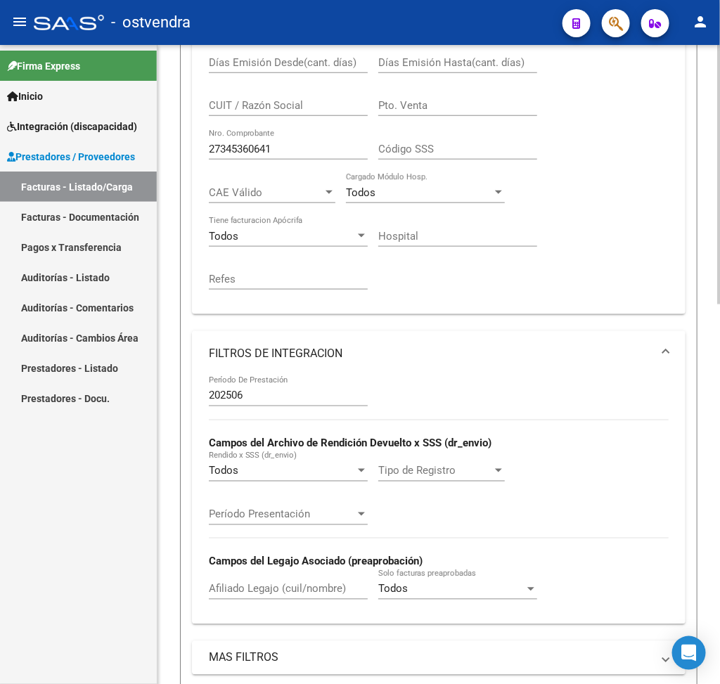
scroll to position [377, 0]
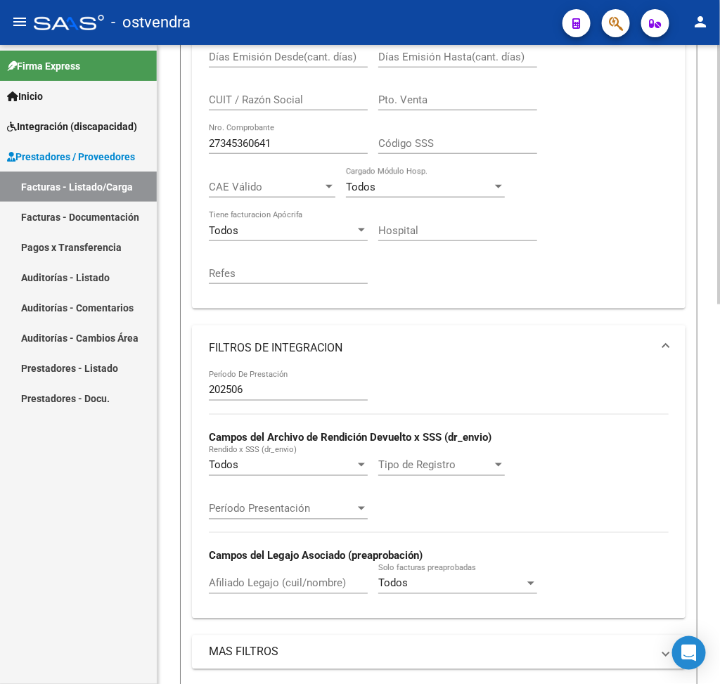
click at [709, 451] on div "Video tutorial PRESTADORES -> Listado de CPBTs Emitidos por Prestadores / Prove…" at bounding box center [440, 444] width 566 height 1552
click at [317, 150] on input "27345360641" at bounding box center [288, 143] width 159 height 13
type input "2"
click at [266, 590] on input "Afiliado Legajo (cuil/nombre)" at bounding box center [288, 583] width 159 height 13
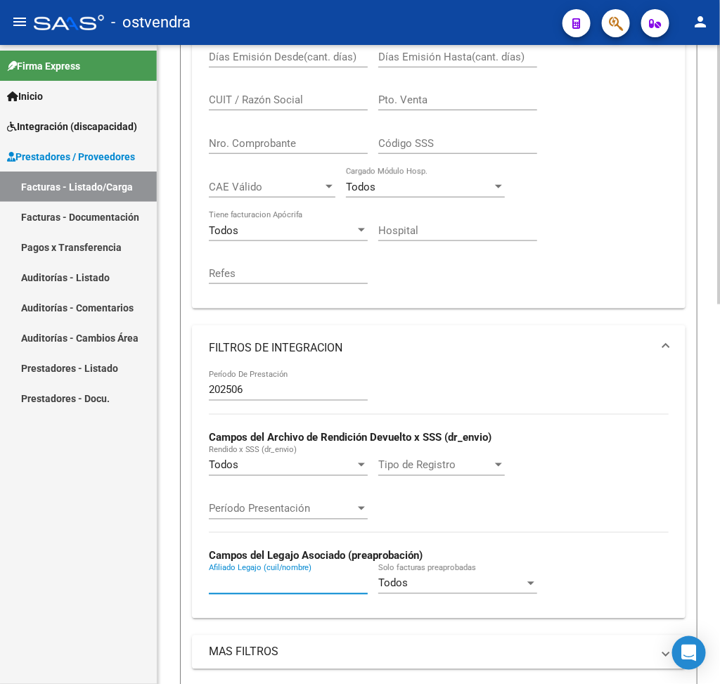
paste input "57093169"
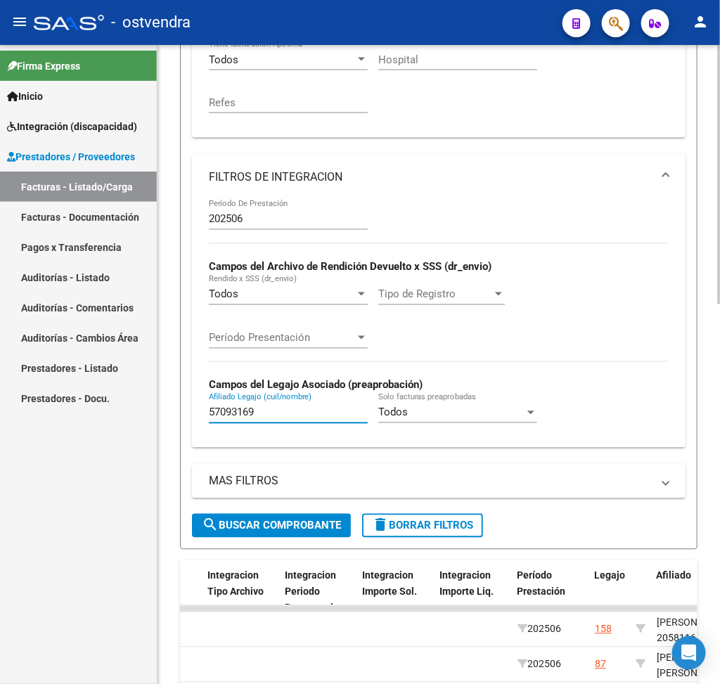
click at [717, 460] on div at bounding box center [719, 402] width 4 height 259
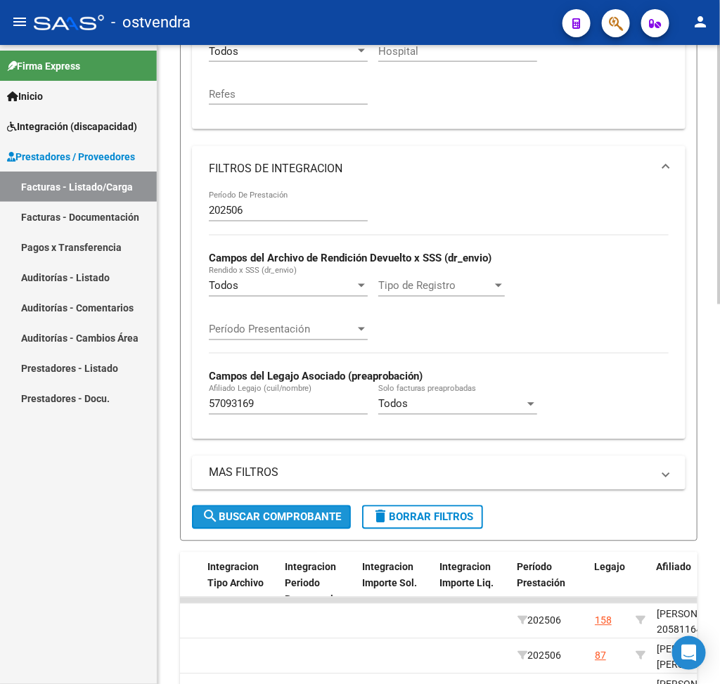
click at [340, 517] on span "search Buscar Comprobante" at bounding box center [271, 517] width 139 height 13
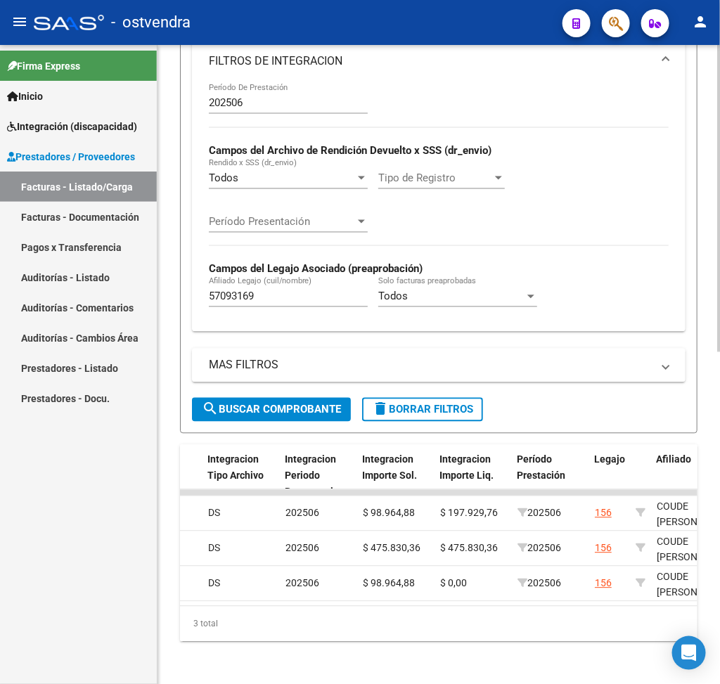
click at [717, 507] on html "menu - ostvendra person Firma Express Inicio Instructivos Contacto OS Integraci…" at bounding box center [360, 342] width 720 height 684
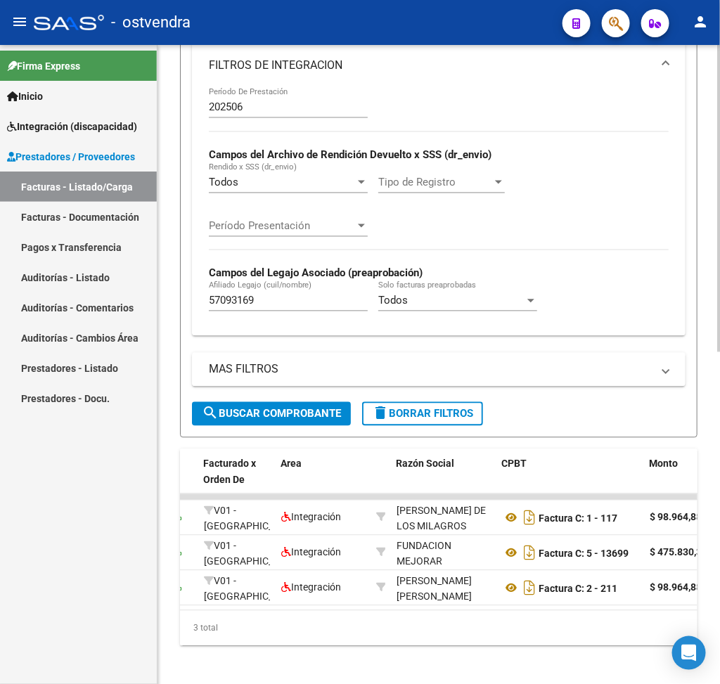
scroll to position [0, 133]
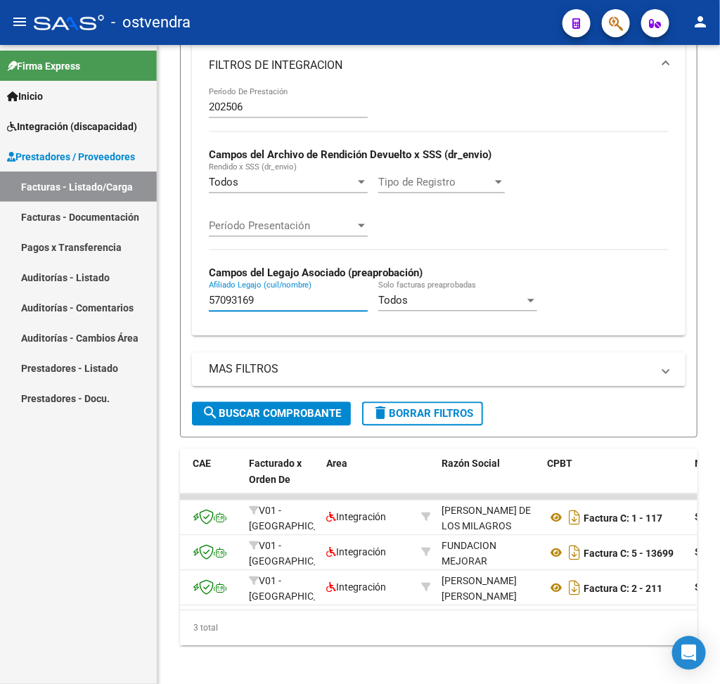
drag, startPoint x: 321, startPoint y: 302, endPoint x: 48, endPoint y: 337, distance: 274.9
click at [48, 337] on mat-sidenav-container "Firma Express Inicio Instructivos Contacto OS Integración (discapacidad) Certif…" at bounding box center [360, 364] width 720 height 639
paste input "1064848"
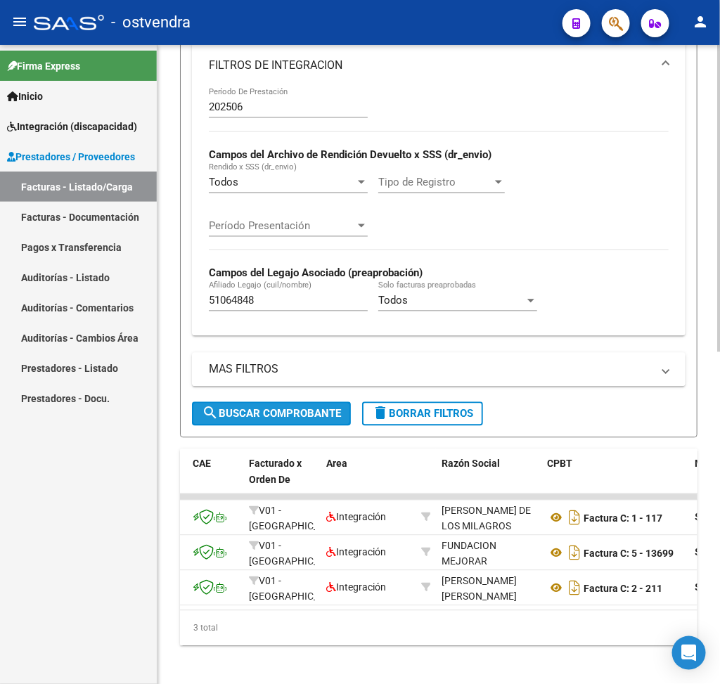
click at [231, 411] on span "search Buscar Comprobante" at bounding box center [271, 414] width 139 height 13
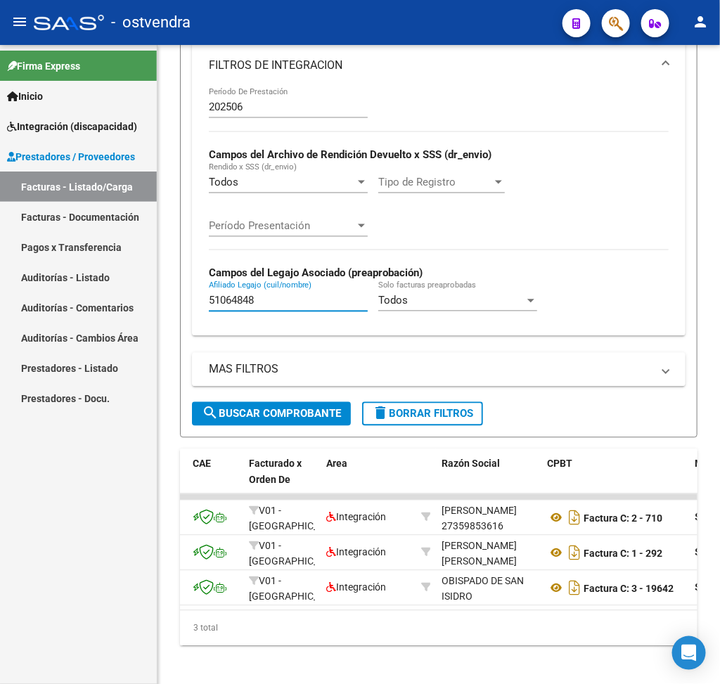
drag, startPoint x: 266, startPoint y: 302, endPoint x: 127, endPoint y: 299, distance: 139.9
click at [127, 299] on mat-sidenav-container "Firma Express Inicio Instructivos Contacto OS Integración (discapacidad) Certif…" at bounding box center [360, 364] width 720 height 639
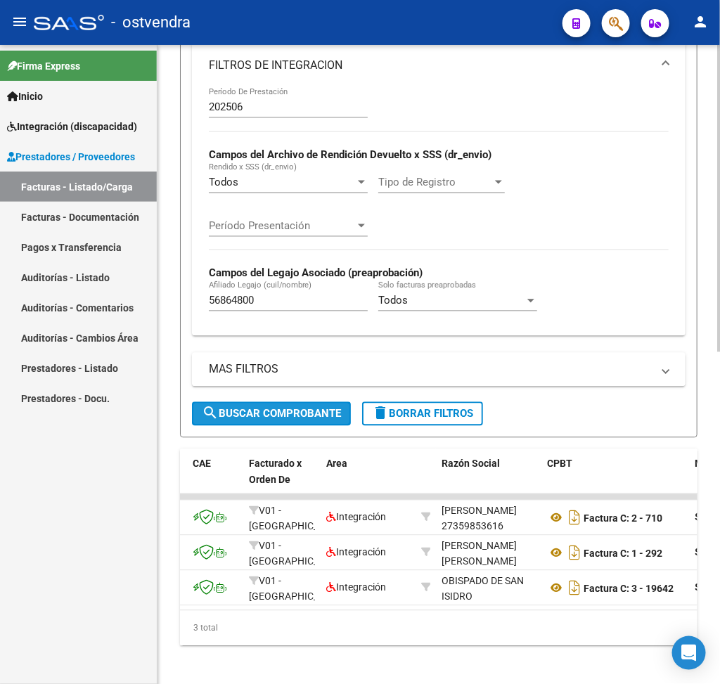
click at [209, 409] on mat-icon "search" at bounding box center [210, 413] width 17 height 17
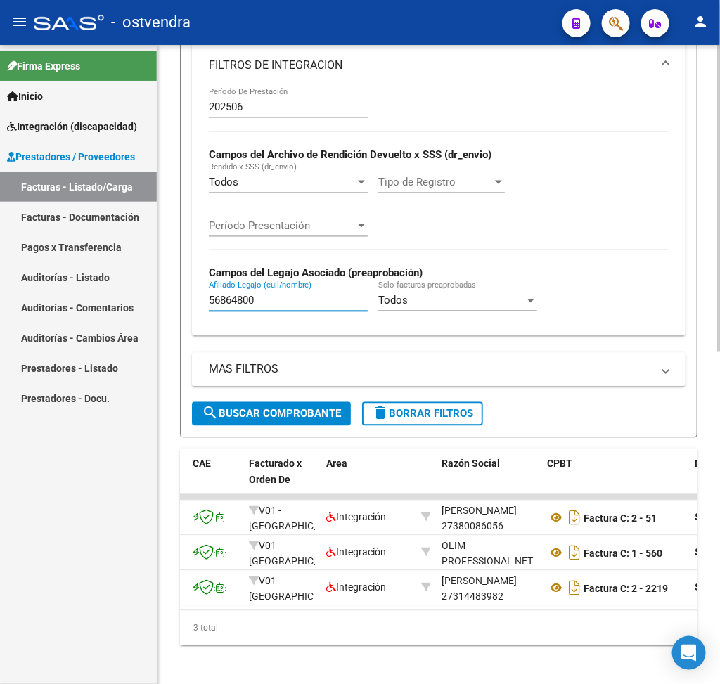
click at [332, 307] on input "56864800" at bounding box center [288, 300] width 159 height 13
click at [300, 409] on button "search Buscar Comprobante" at bounding box center [271, 414] width 159 height 24
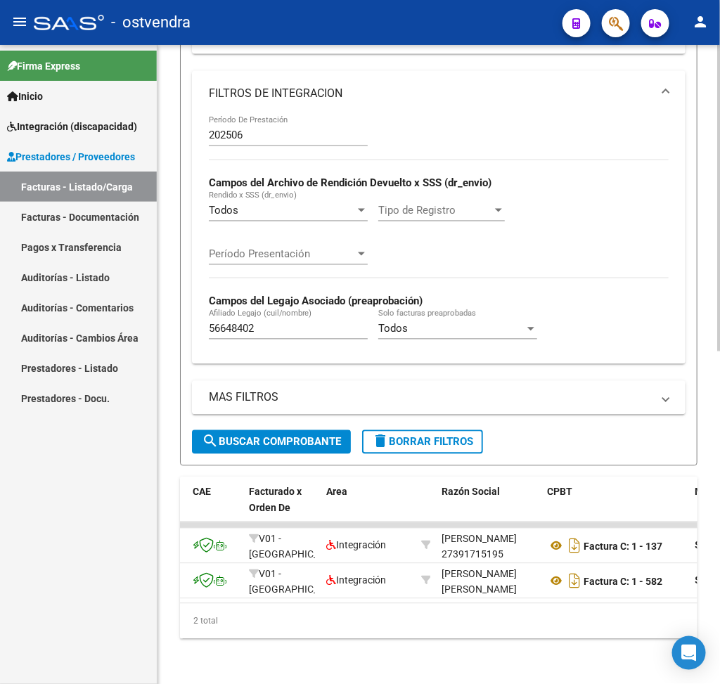
scroll to position [654, 0]
click at [268, 323] on input "56648402" at bounding box center [288, 329] width 159 height 13
paste input "4729683"
click at [283, 436] on span "search Buscar Comprobante" at bounding box center [271, 442] width 139 height 13
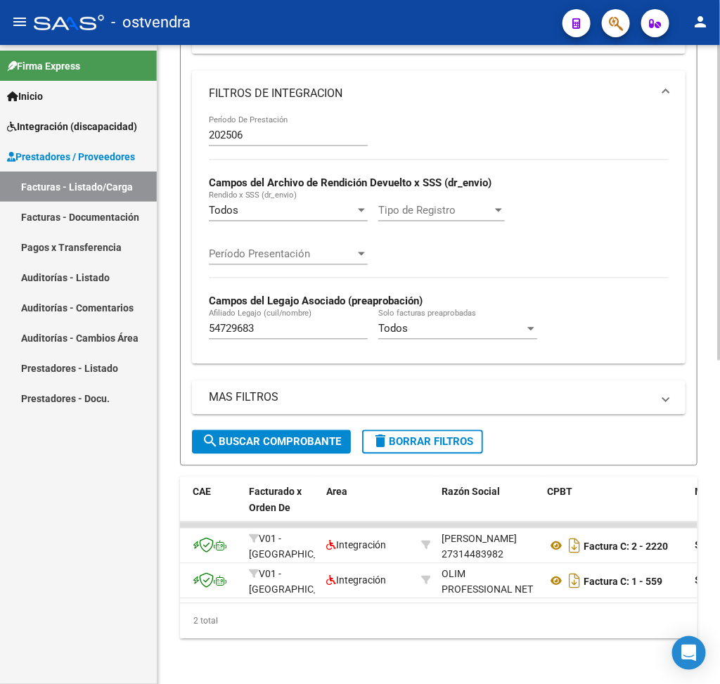
click at [323, 323] on input "54729683" at bounding box center [288, 329] width 159 height 13
paste input "6403754"
drag, startPoint x: 323, startPoint y: 312, endPoint x: 318, endPoint y: 395, distance: 83.1
click at [318, 395] on div "Filtros Id Area Area Seleccionar Gerenciador Seleccionar Gerenciador Todos Conf…" at bounding box center [438, 13] width 493 height 833
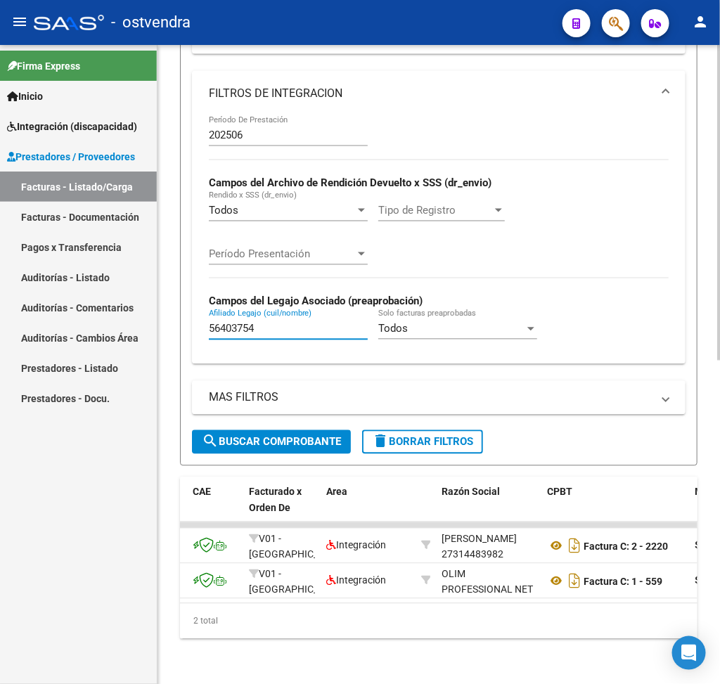
type input "56403754"
click at [321, 430] on button "search Buscar Comprobante" at bounding box center [271, 442] width 159 height 24
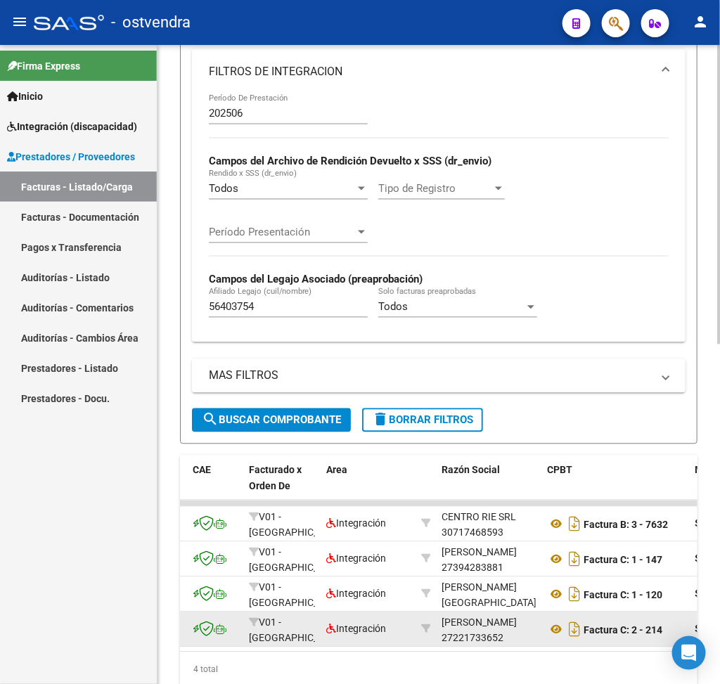
click at [490, 627] on div "[PERSON_NAME]" at bounding box center [478, 623] width 75 height 16
click at [471, 631] on div "[PERSON_NAME]" at bounding box center [478, 623] width 75 height 16
click at [469, 631] on div "[PERSON_NAME]" at bounding box center [478, 623] width 75 height 16
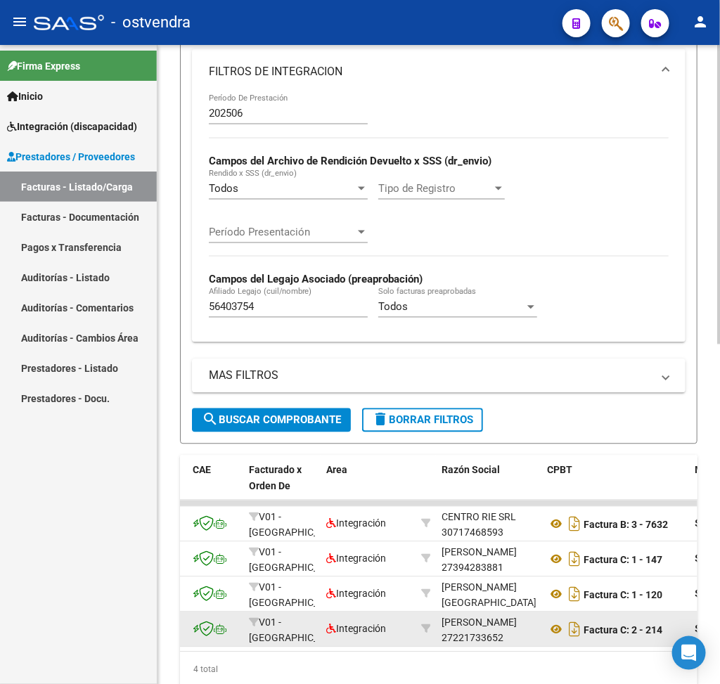
click at [469, 631] on div "[PERSON_NAME]" at bounding box center [478, 623] width 75 height 16
drag, startPoint x: 469, startPoint y: 631, endPoint x: 467, endPoint y: 647, distance: 16.3
click at [467, 644] on div "[PERSON_NAME] 27221733652" at bounding box center [488, 629] width 94 height 30
